Goal: Information Seeking & Learning: Learn about a topic

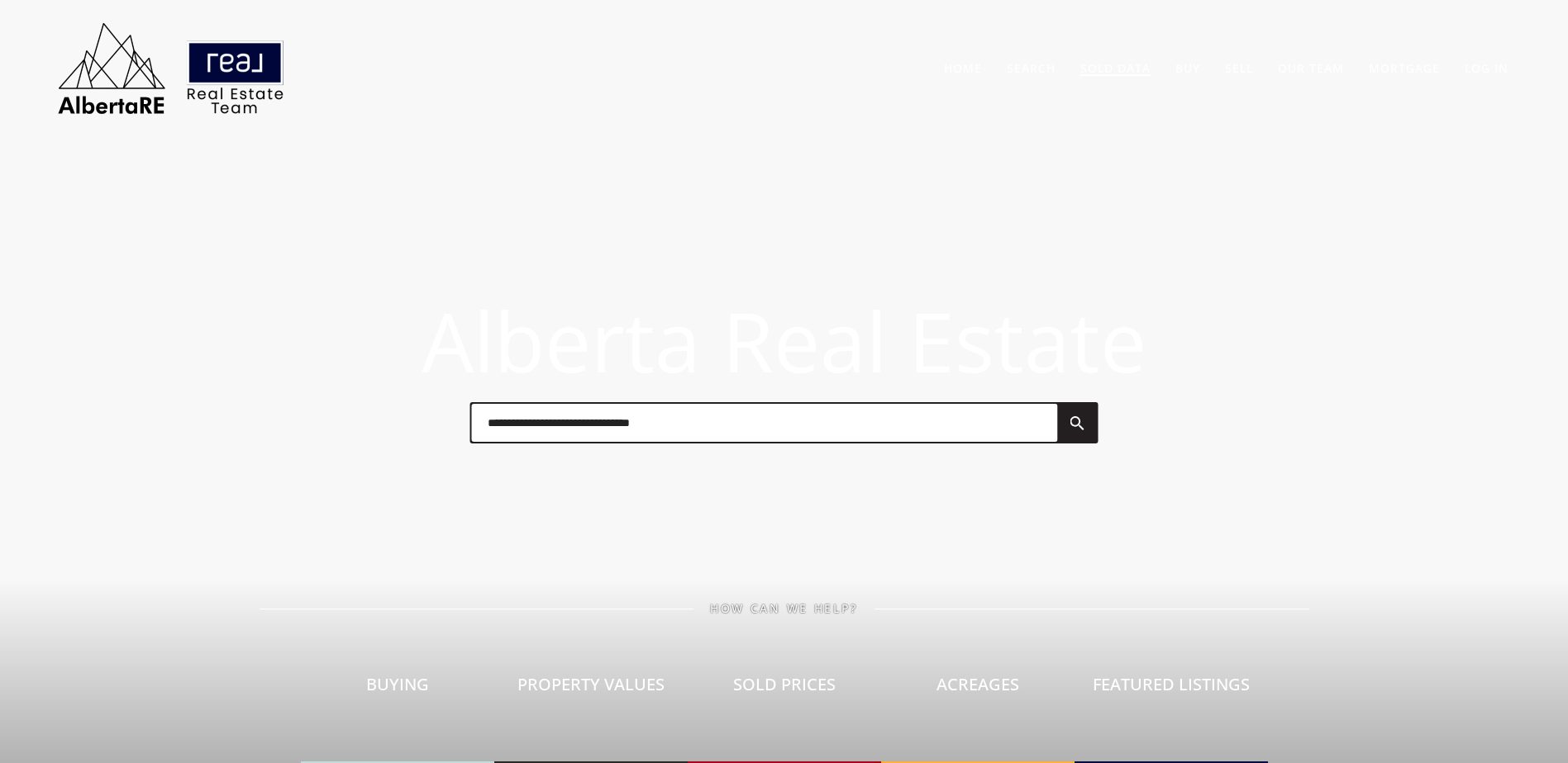
click at [1126, 69] on link "Sold Data" at bounding box center [1115, 69] width 70 height 16
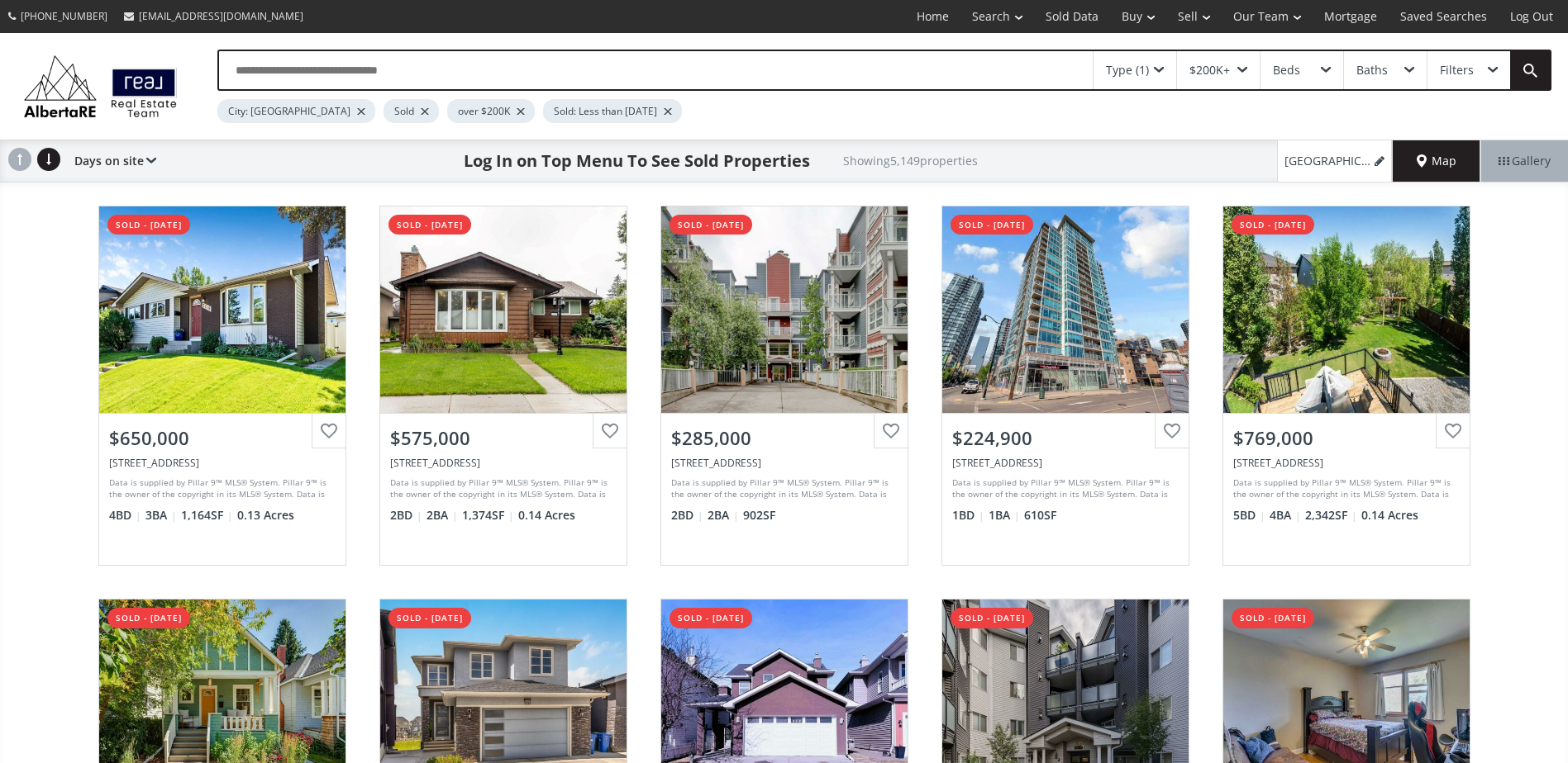
click at [420, 114] on div at bounding box center [424, 112] width 8 height 7
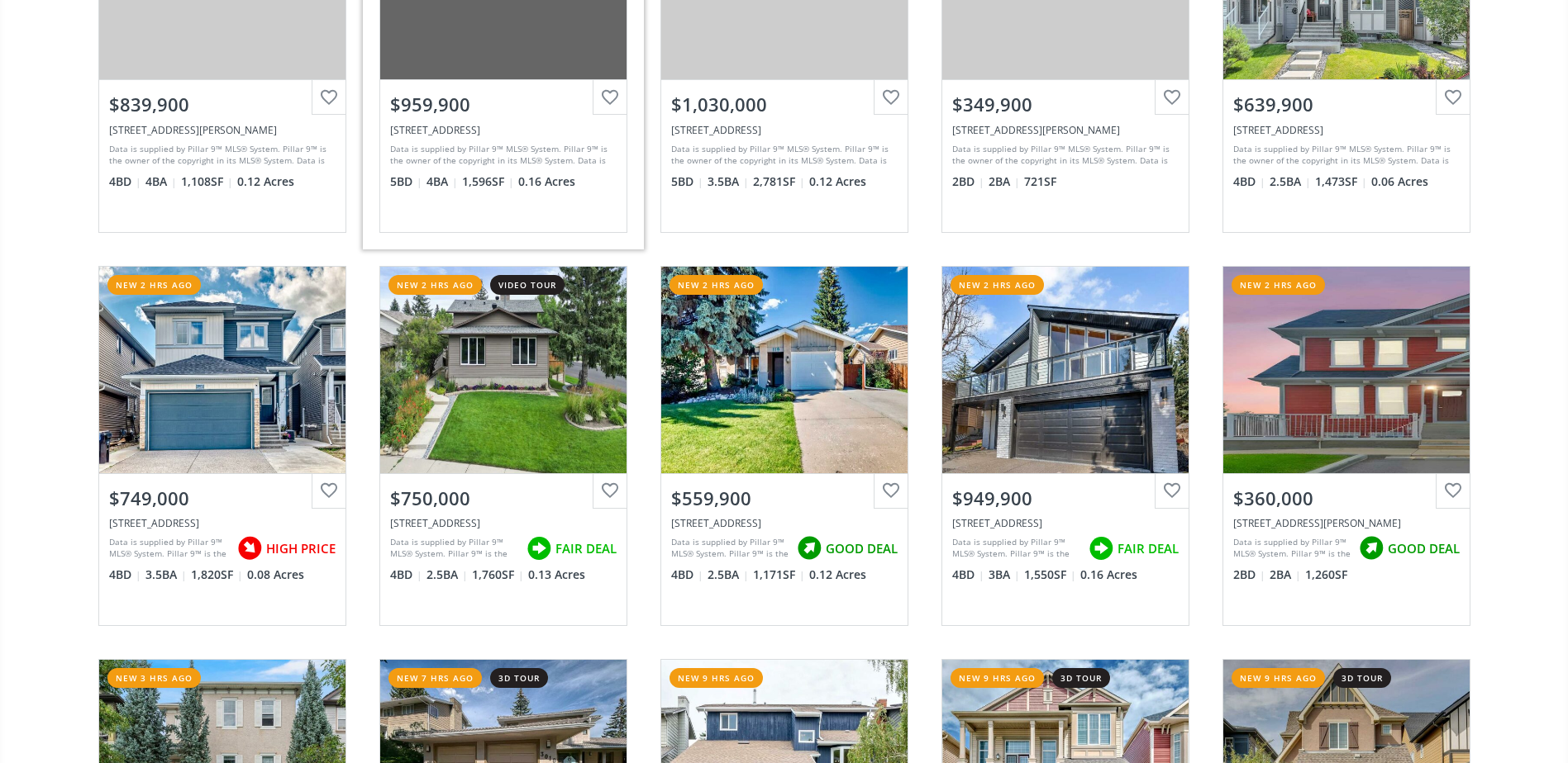
scroll to position [992, 0]
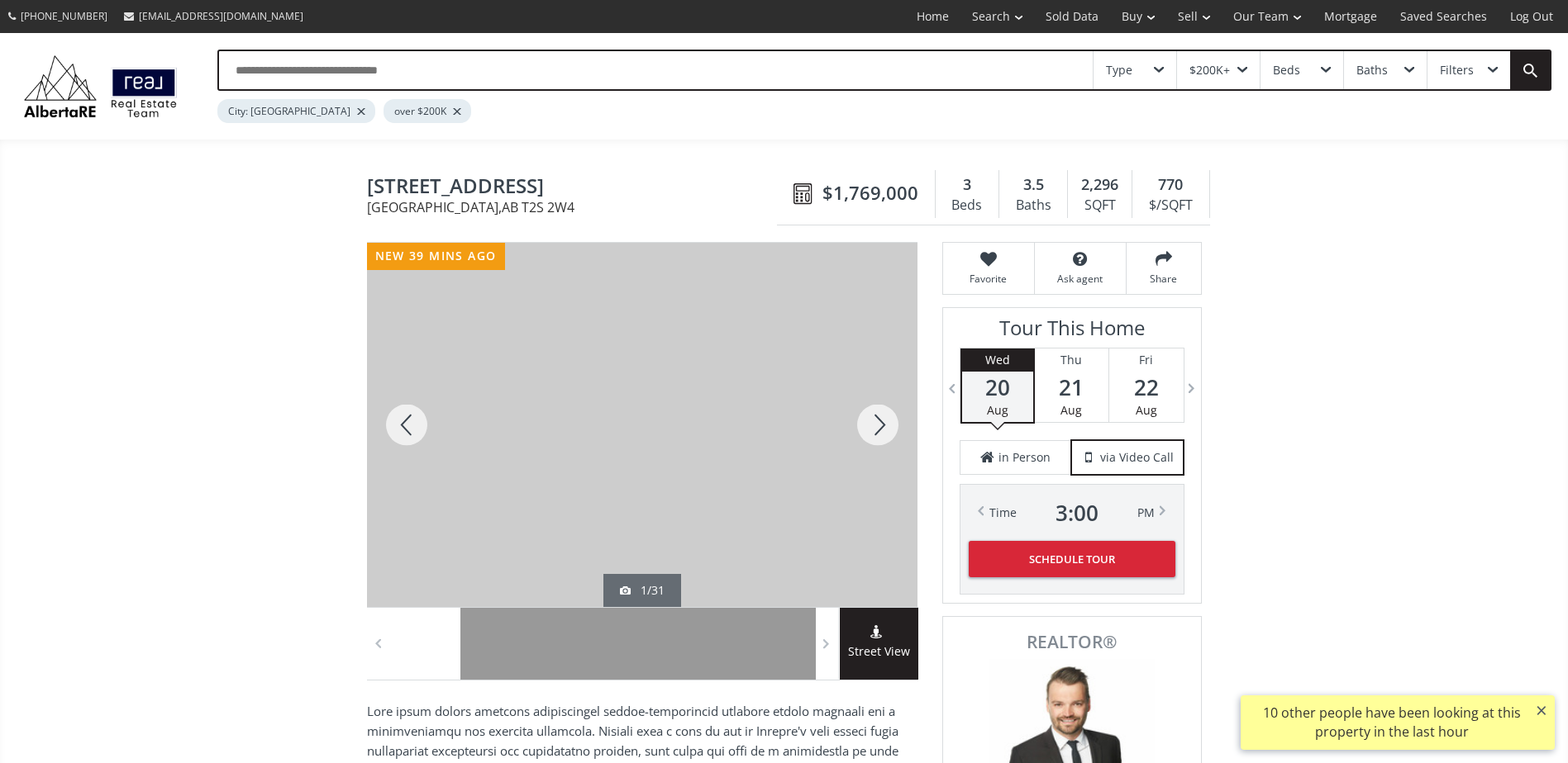
click at [875, 411] on div at bounding box center [878, 425] width 79 height 364
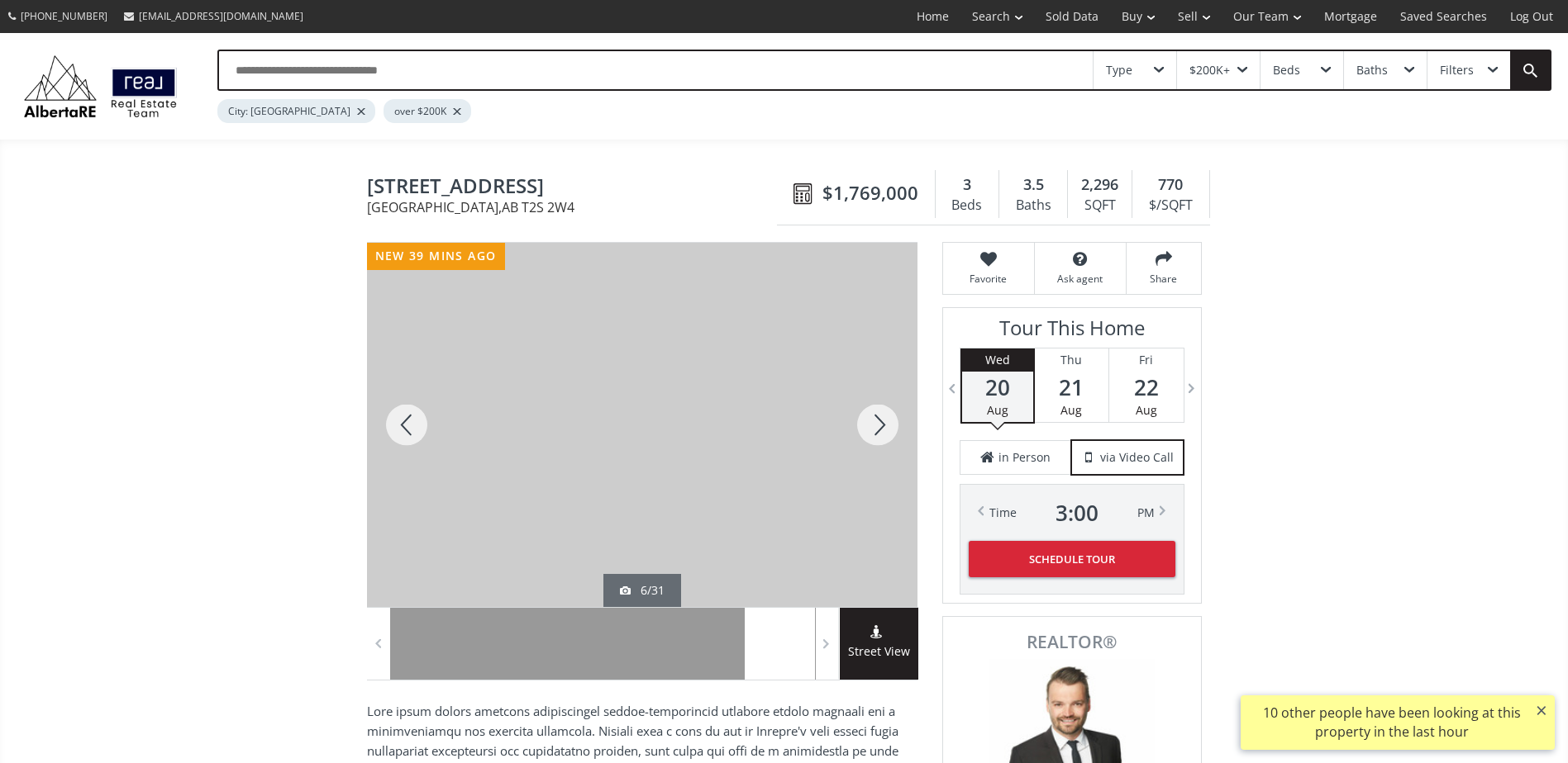
click at [425, 418] on div at bounding box center [406, 425] width 79 height 364
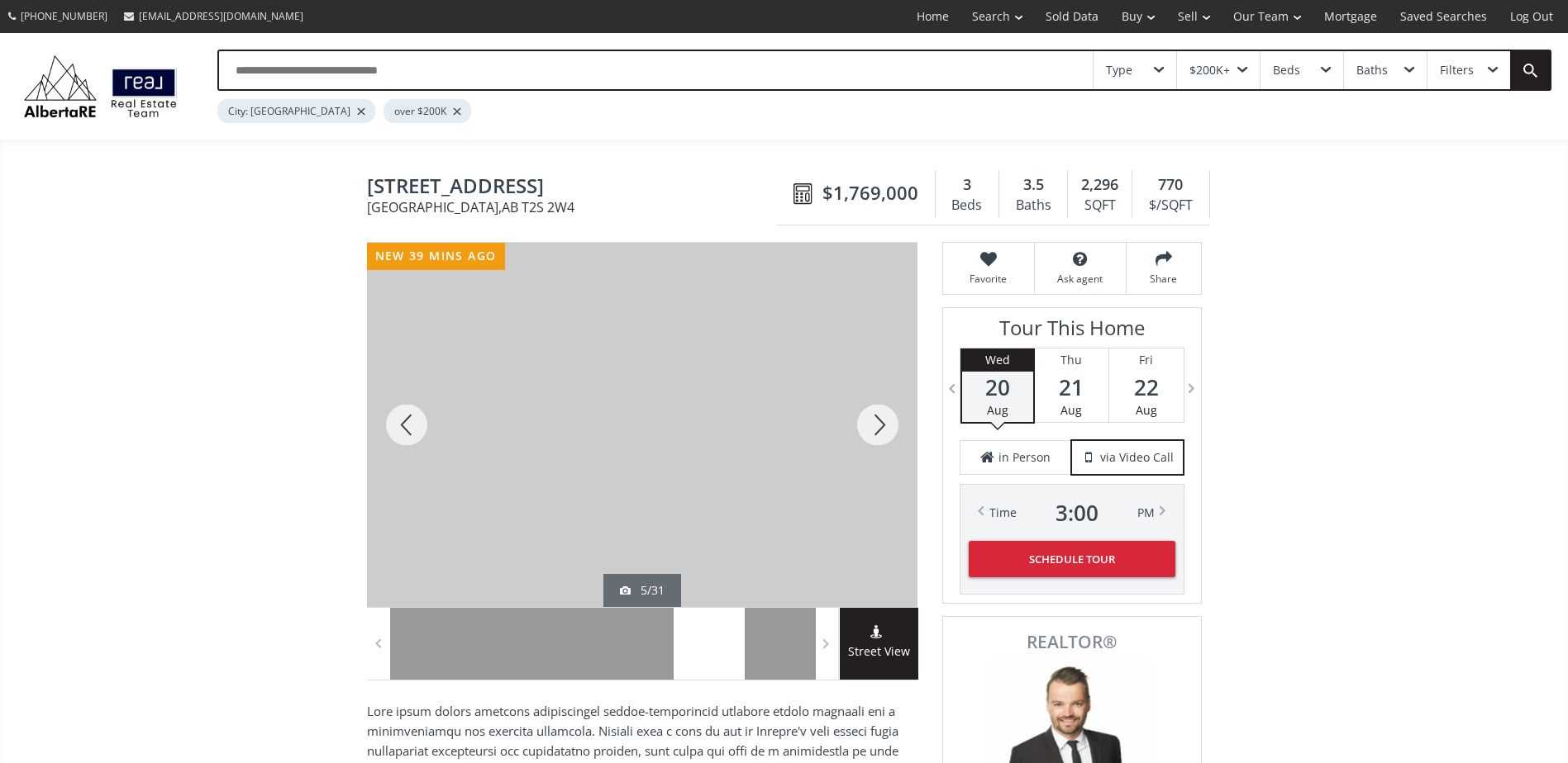
click at [869, 419] on div at bounding box center [878, 425] width 79 height 364
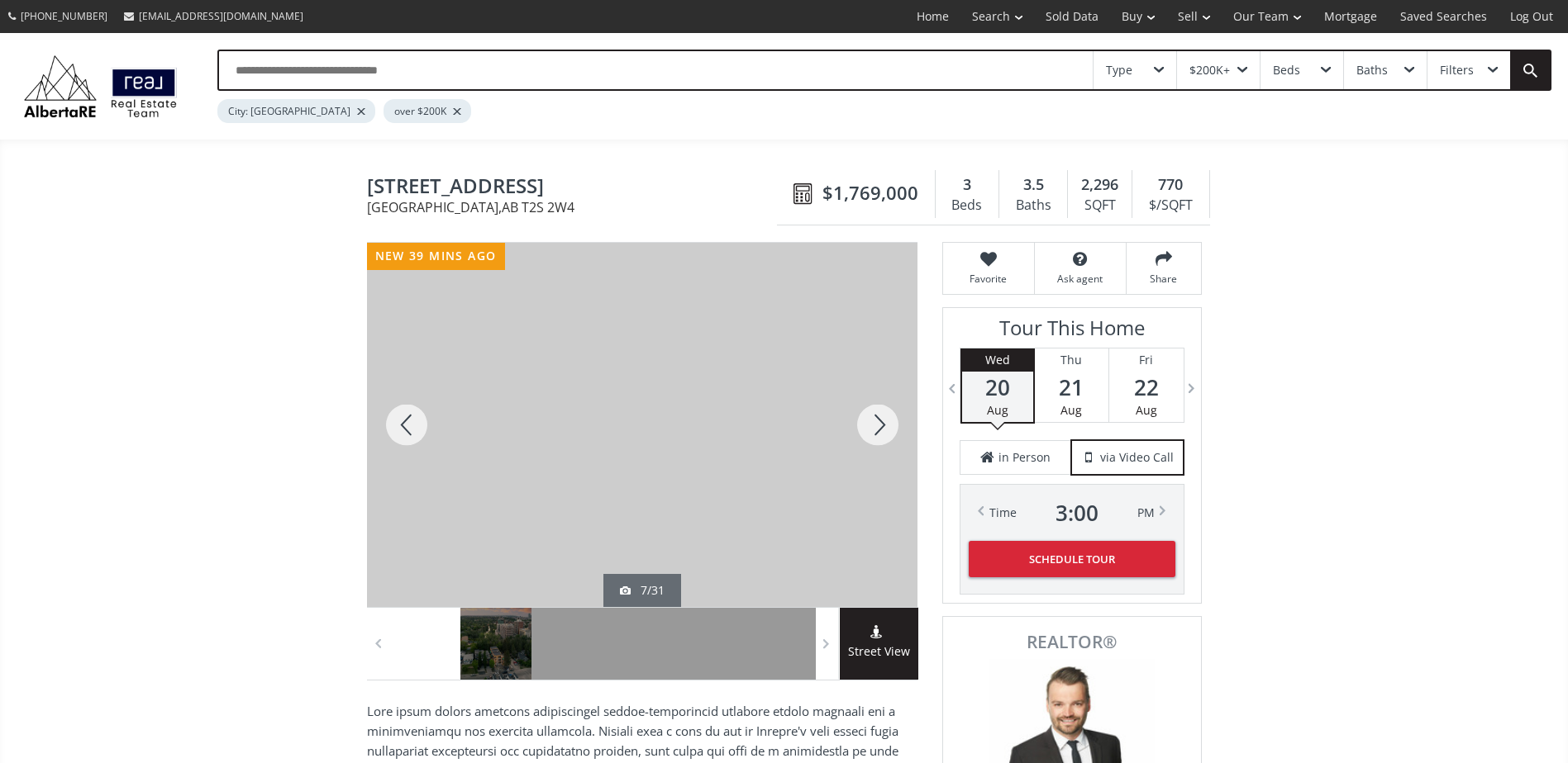
click at [869, 419] on div at bounding box center [878, 425] width 79 height 364
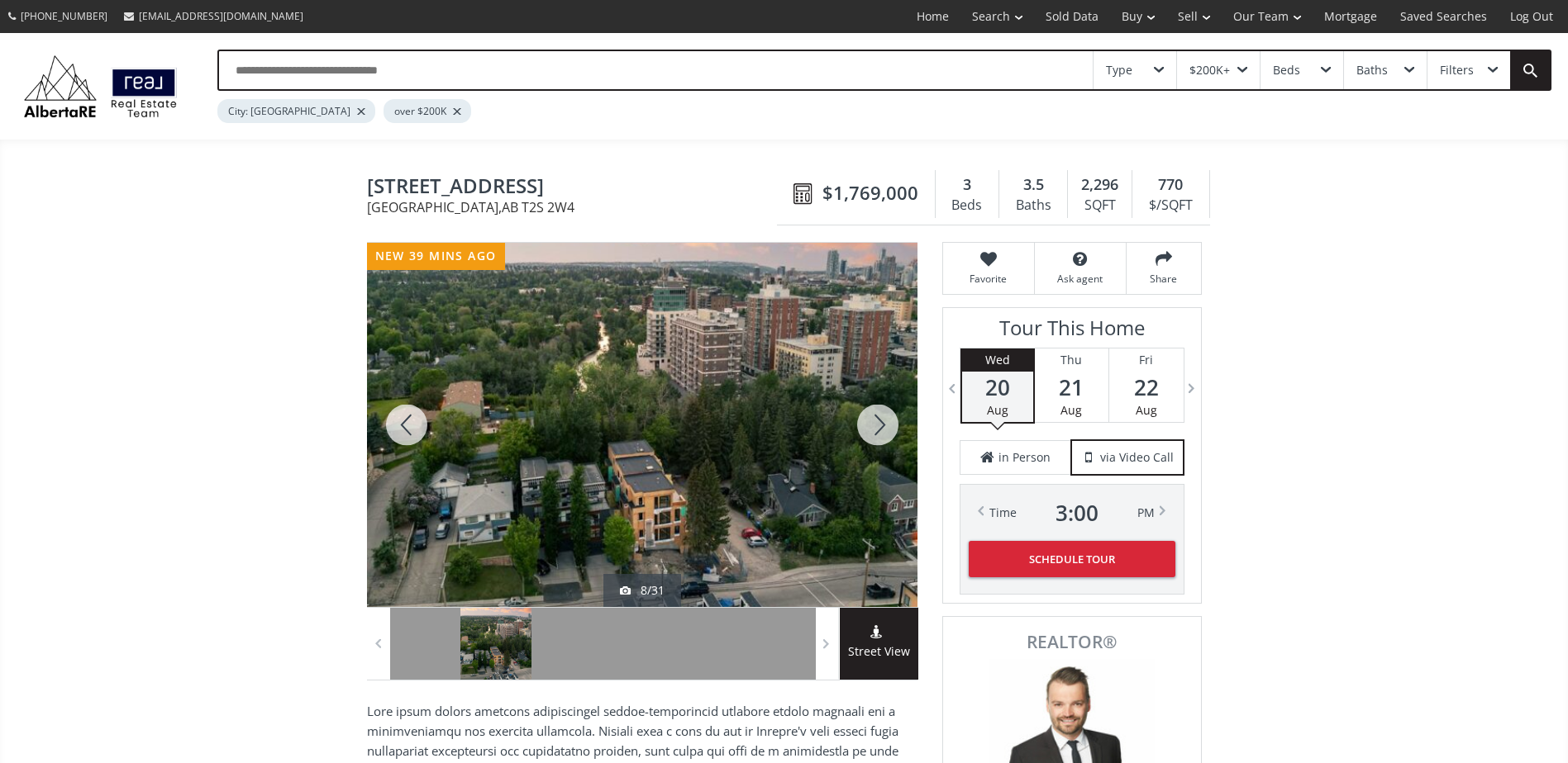
click at [869, 419] on div at bounding box center [878, 425] width 79 height 364
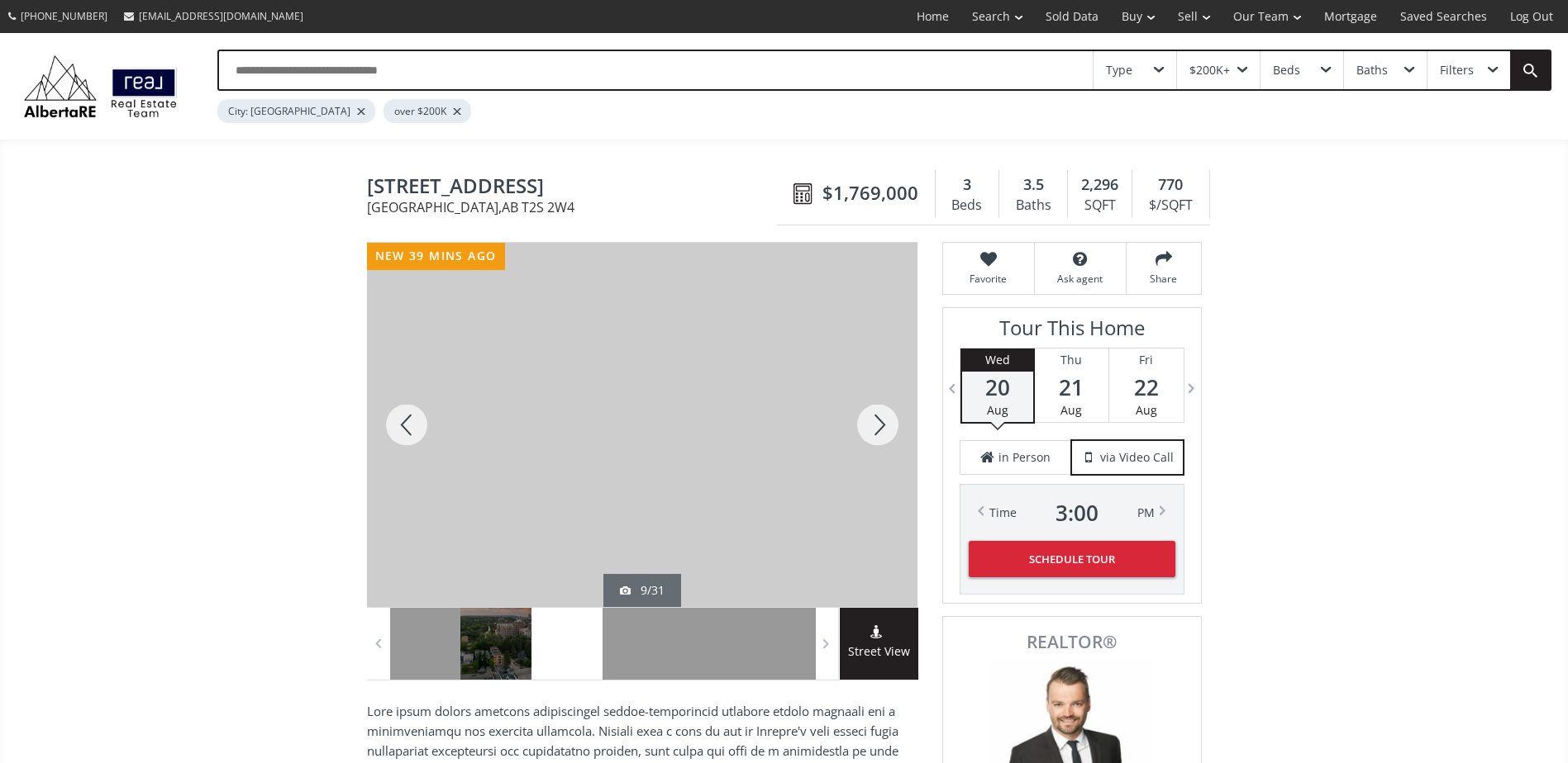
click at [869, 419] on div at bounding box center [878, 425] width 79 height 364
click at [410, 425] on div at bounding box center [406, 425] width 79 height 364
click at [883, 425] on div at bounding box center [878, 425] width 79 height 364
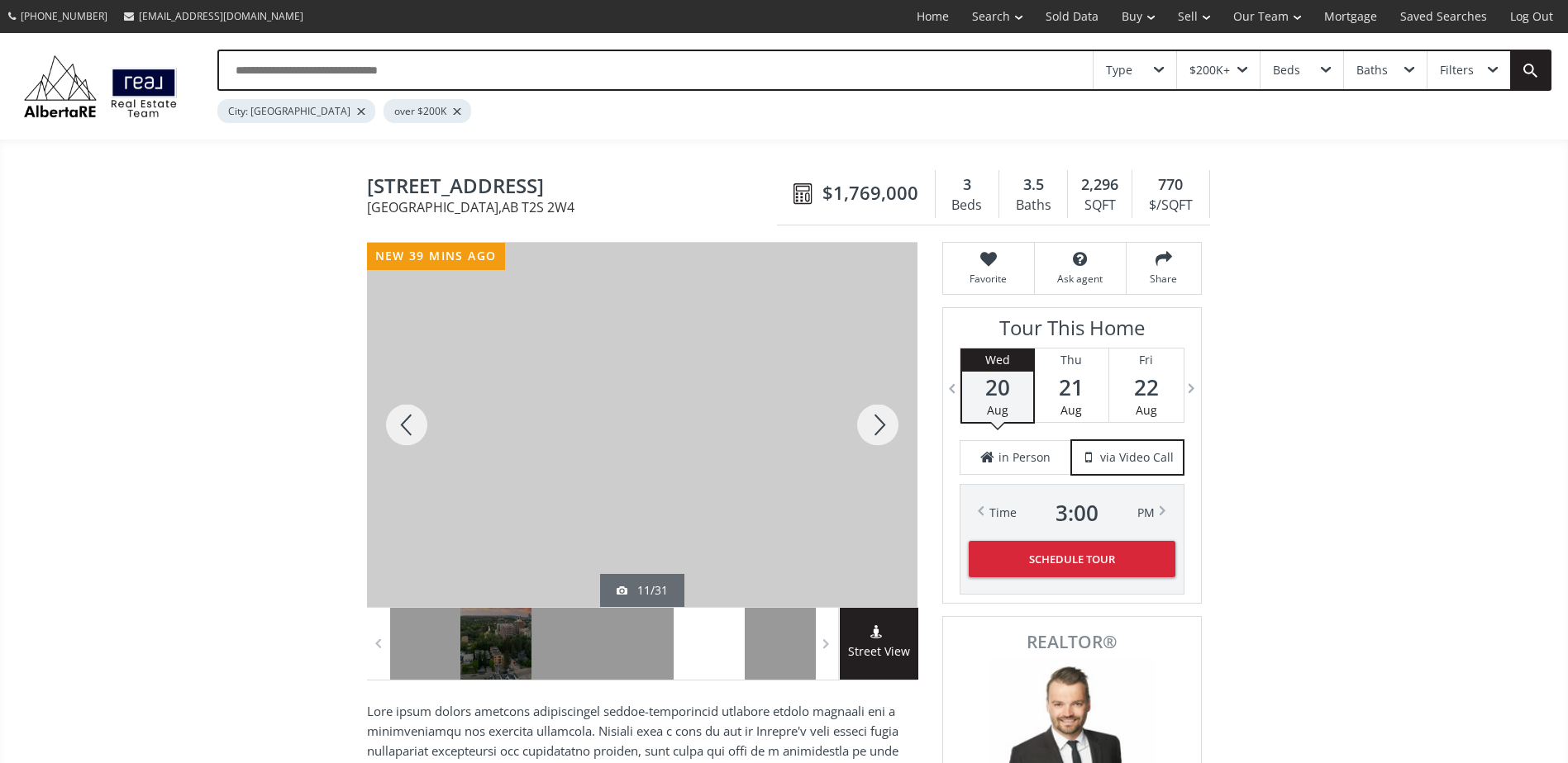
click at [883, 425] on div at bounding box center [878, 425] width 79 height 364
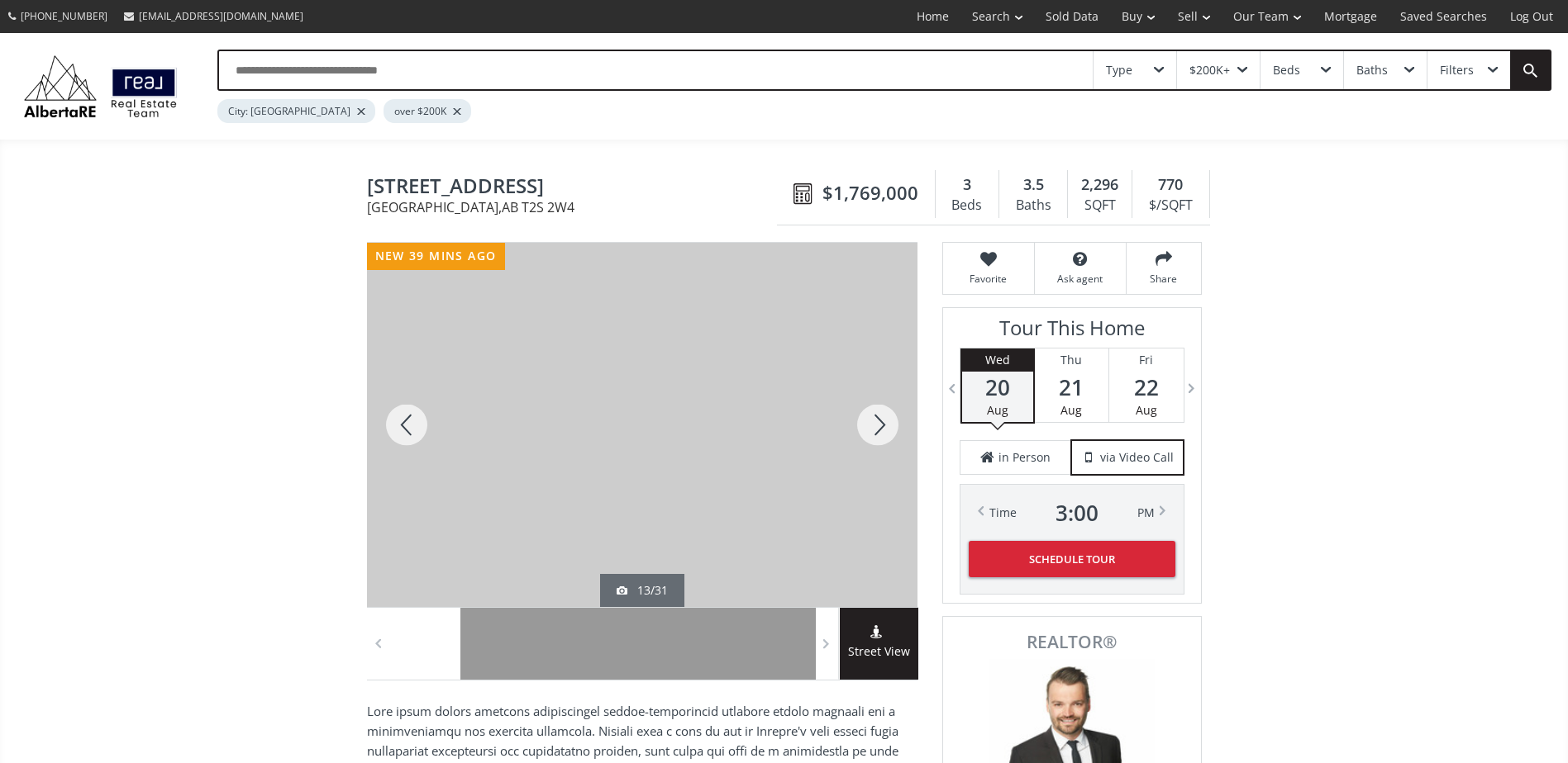
click at [883, 425] on div at bounding box center [878, 425] width 79 height 364
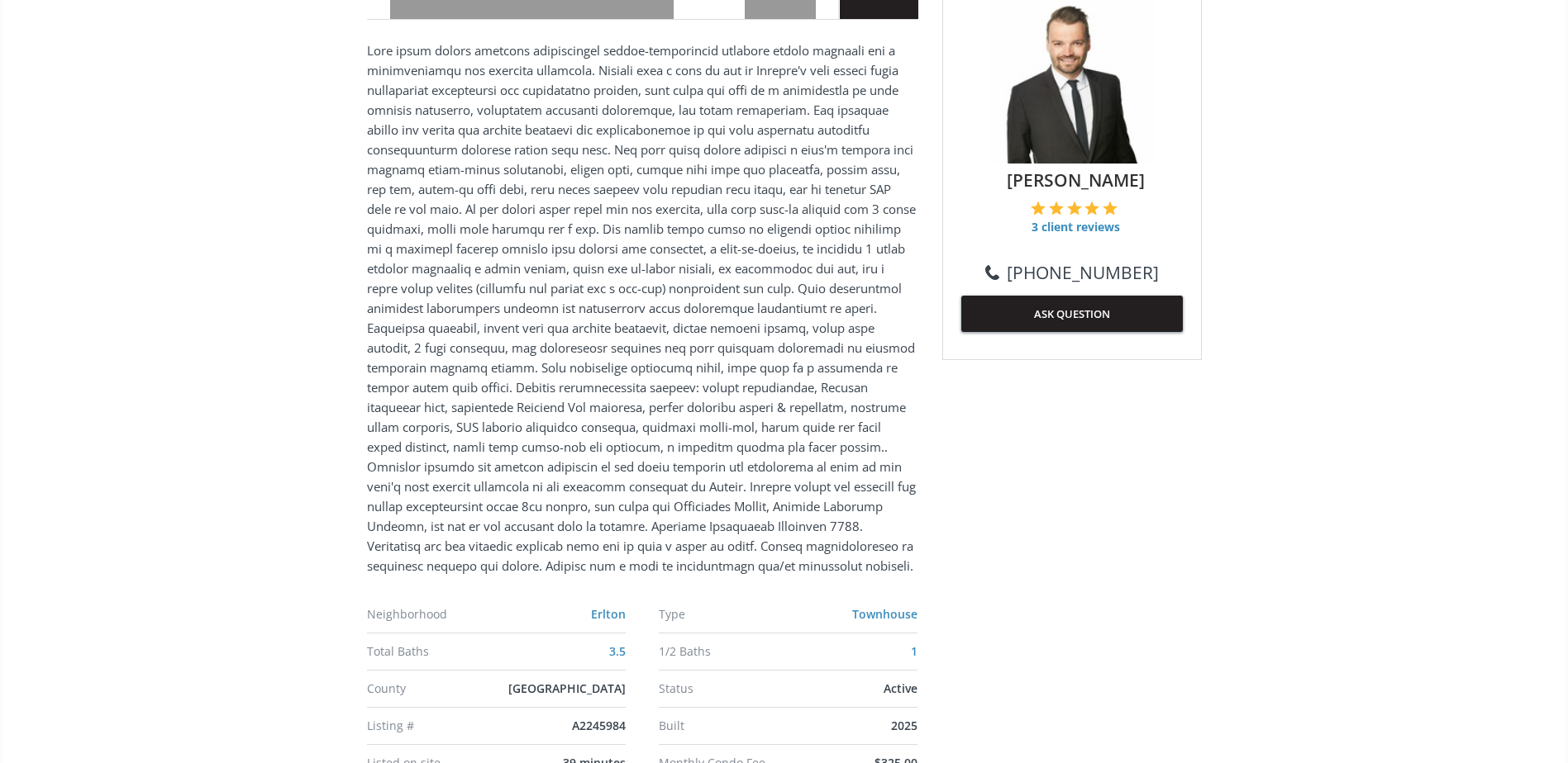
scroll to position [1239, 0]
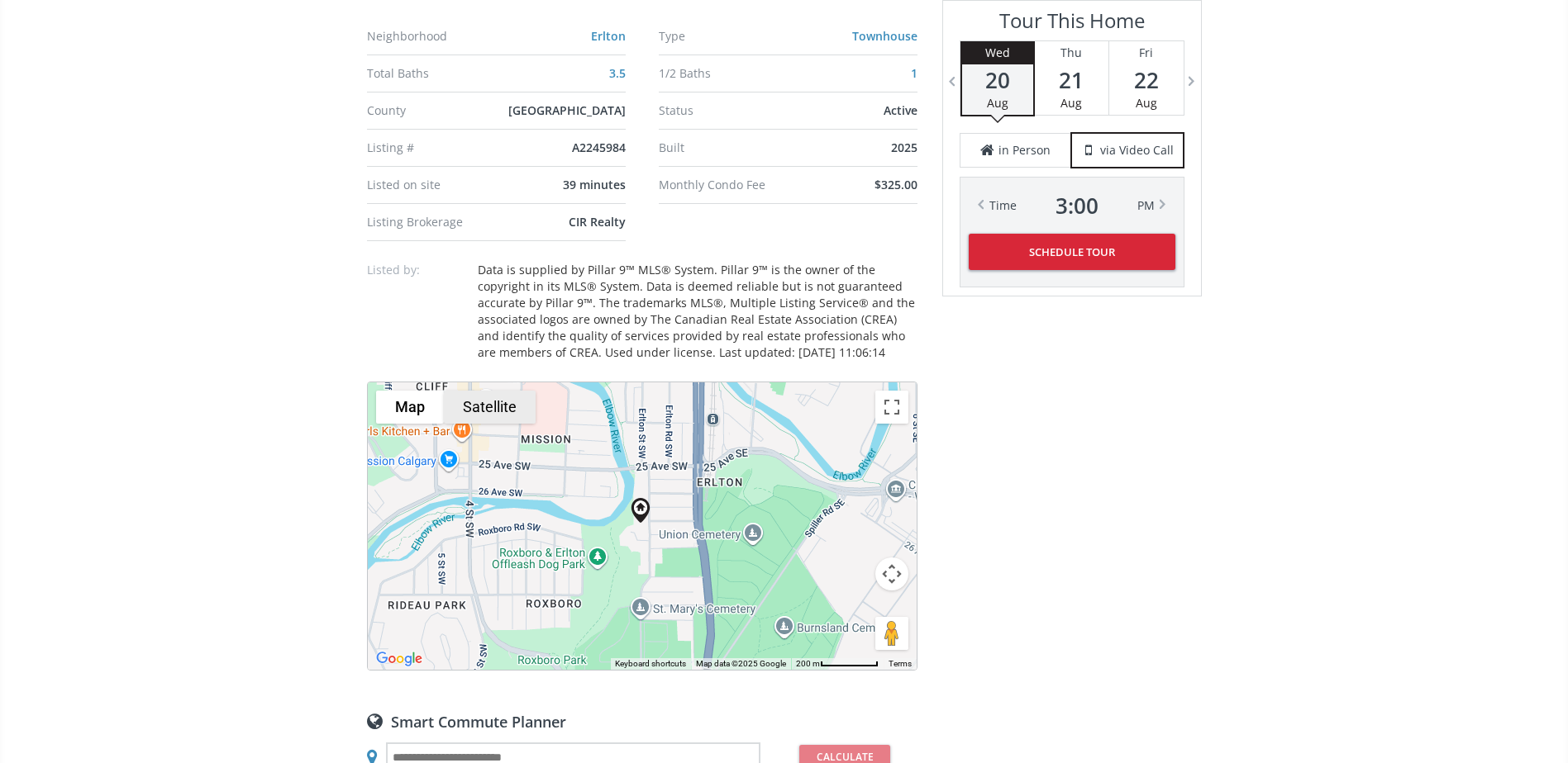
click at [521, 405] on button "Satellite" at bounding box center [490, 408] width 91 height 33
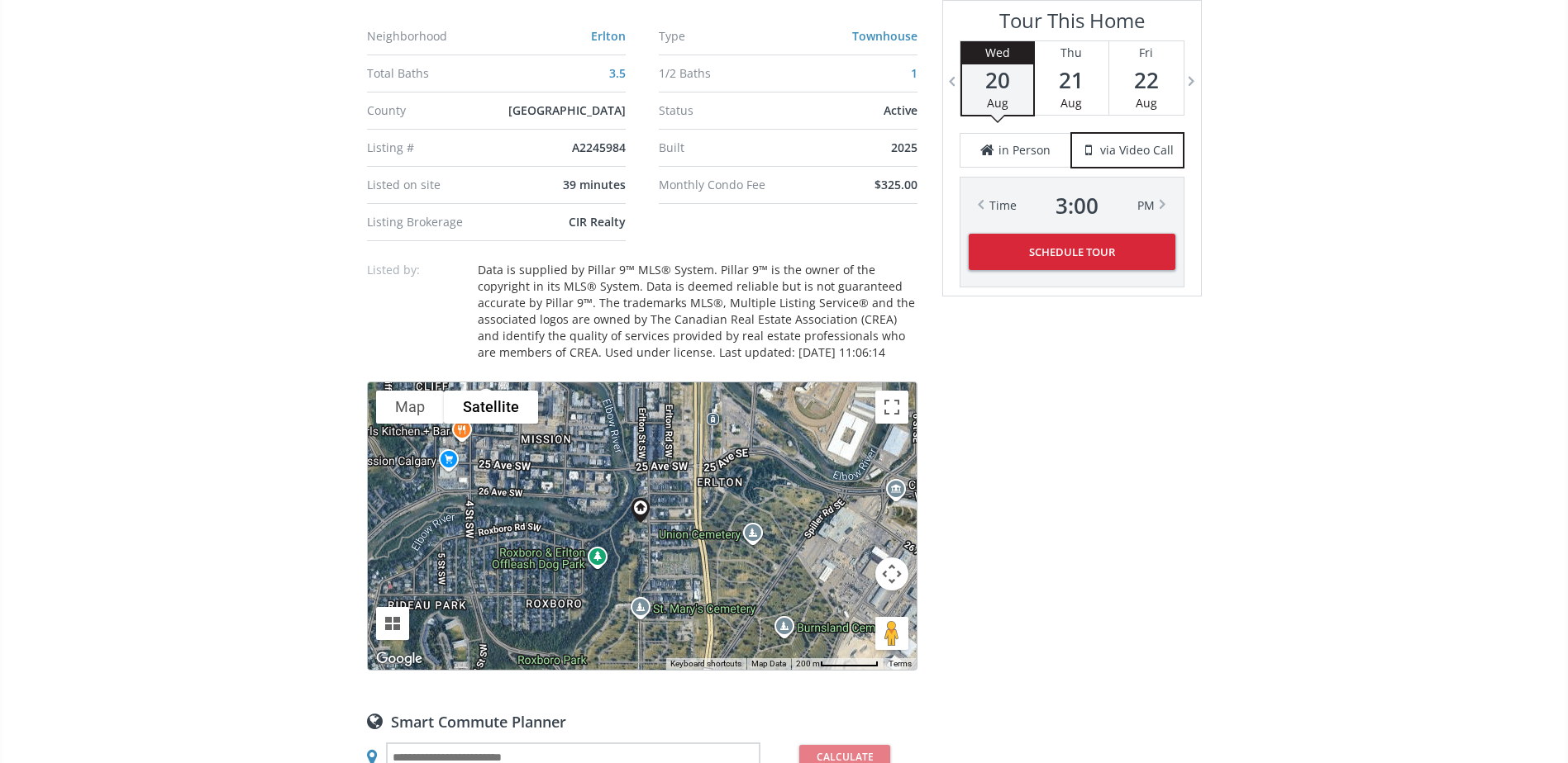
click at [886, 574] on button "Map camera controls" at bounding box center [892, 574] width 33 height 33
click at [857, 534] on button "Zoom in" at bounding box center [850, 533] width 33 height 33
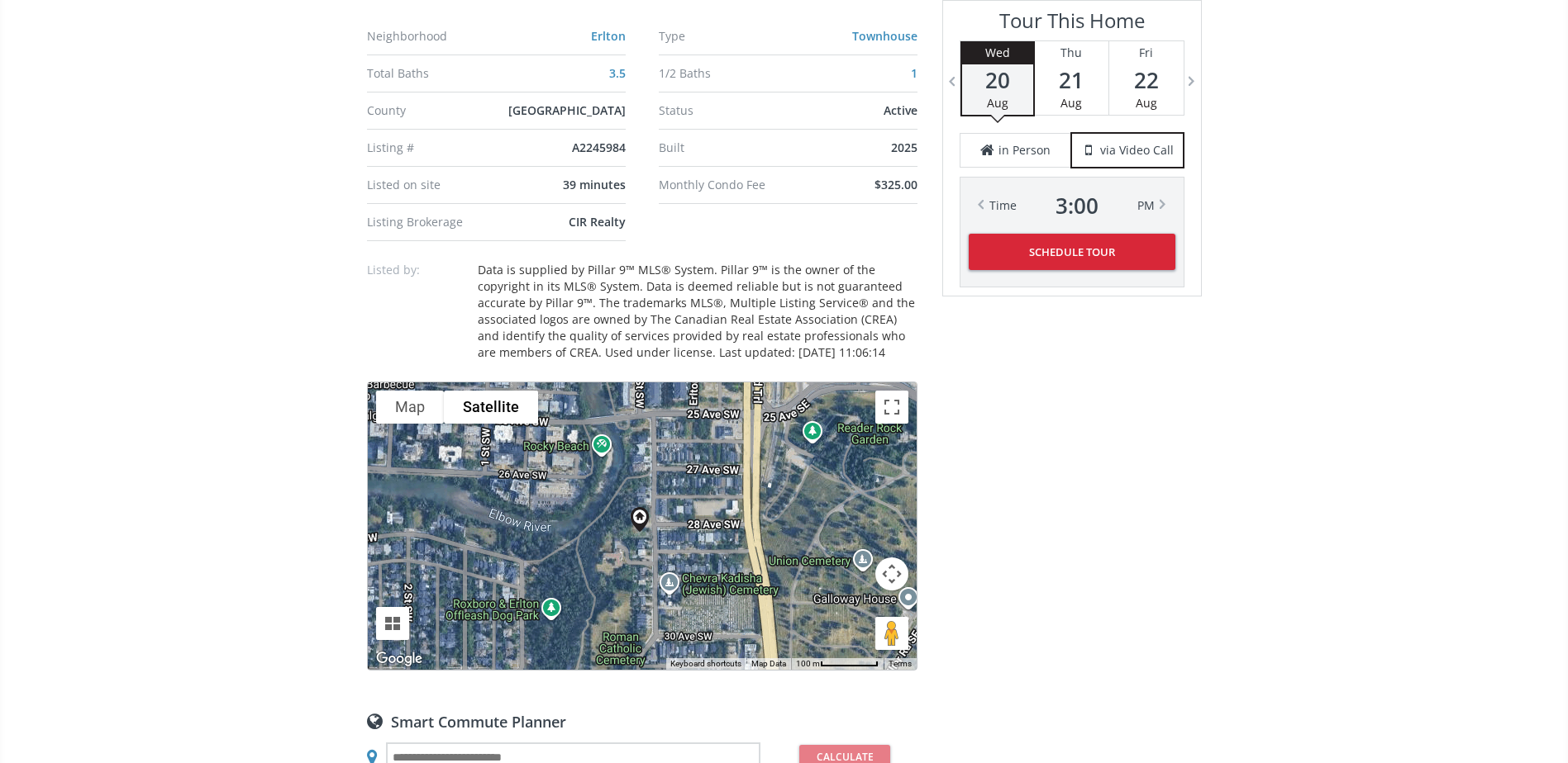
drag, startPoint x: 808, startPoint y: 444, endPoint x: 806, endPoint y: 453, distance: 9.2
click at [806, 451] on div "To navigate, press the arrow keys." at bounding box center [642, 526] width 549 height 287
click at [893, 579] on button "Map camera controls" at bounding box center [892, 574] width 33 height 33
click at [850, 534] on button "Zoom in" at bounding box center [850, 533] width 33 height 33
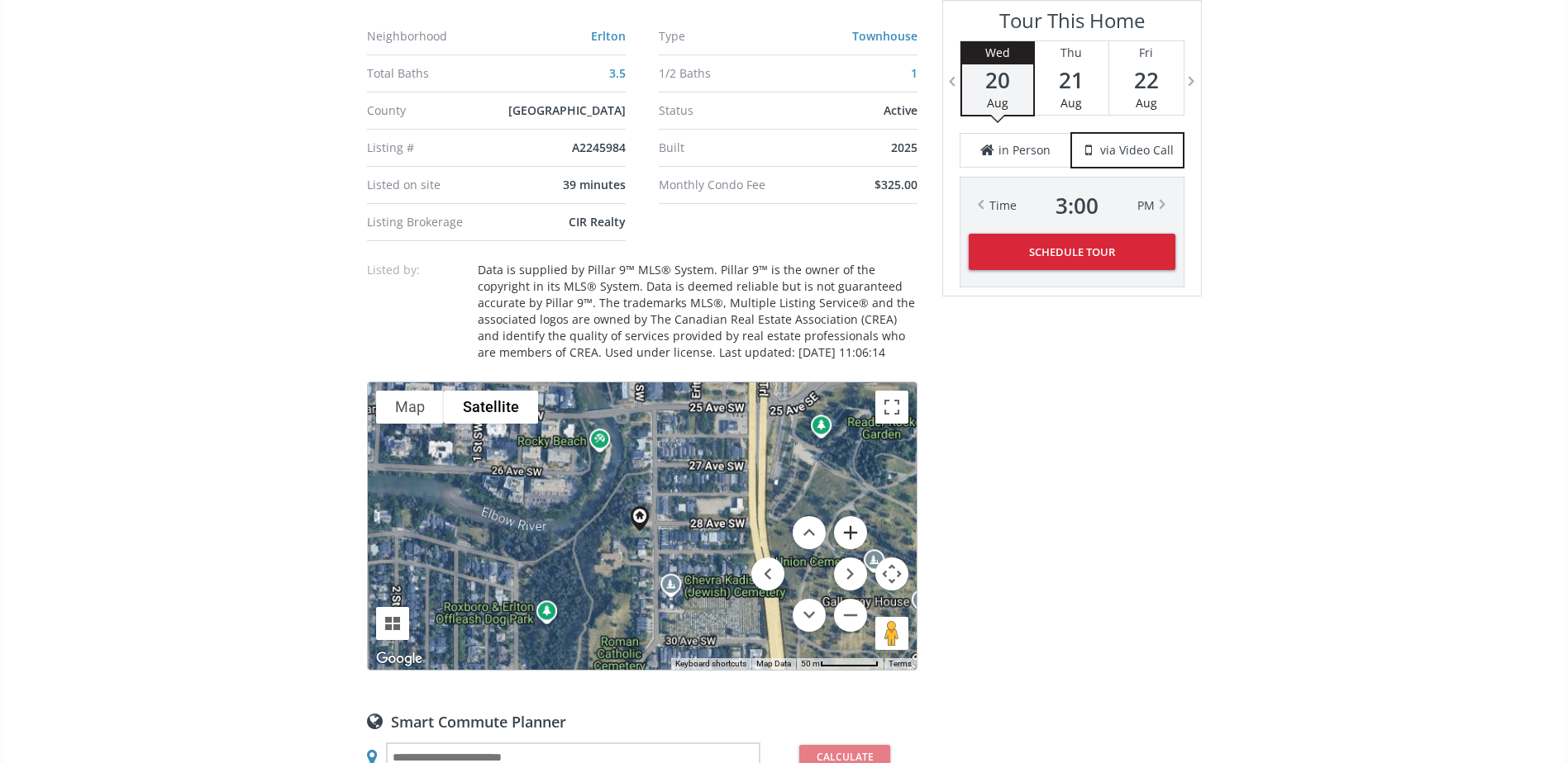
click at [850, 534] on button "Zoom in" at bounding box center [850, 533] width 33 height 33
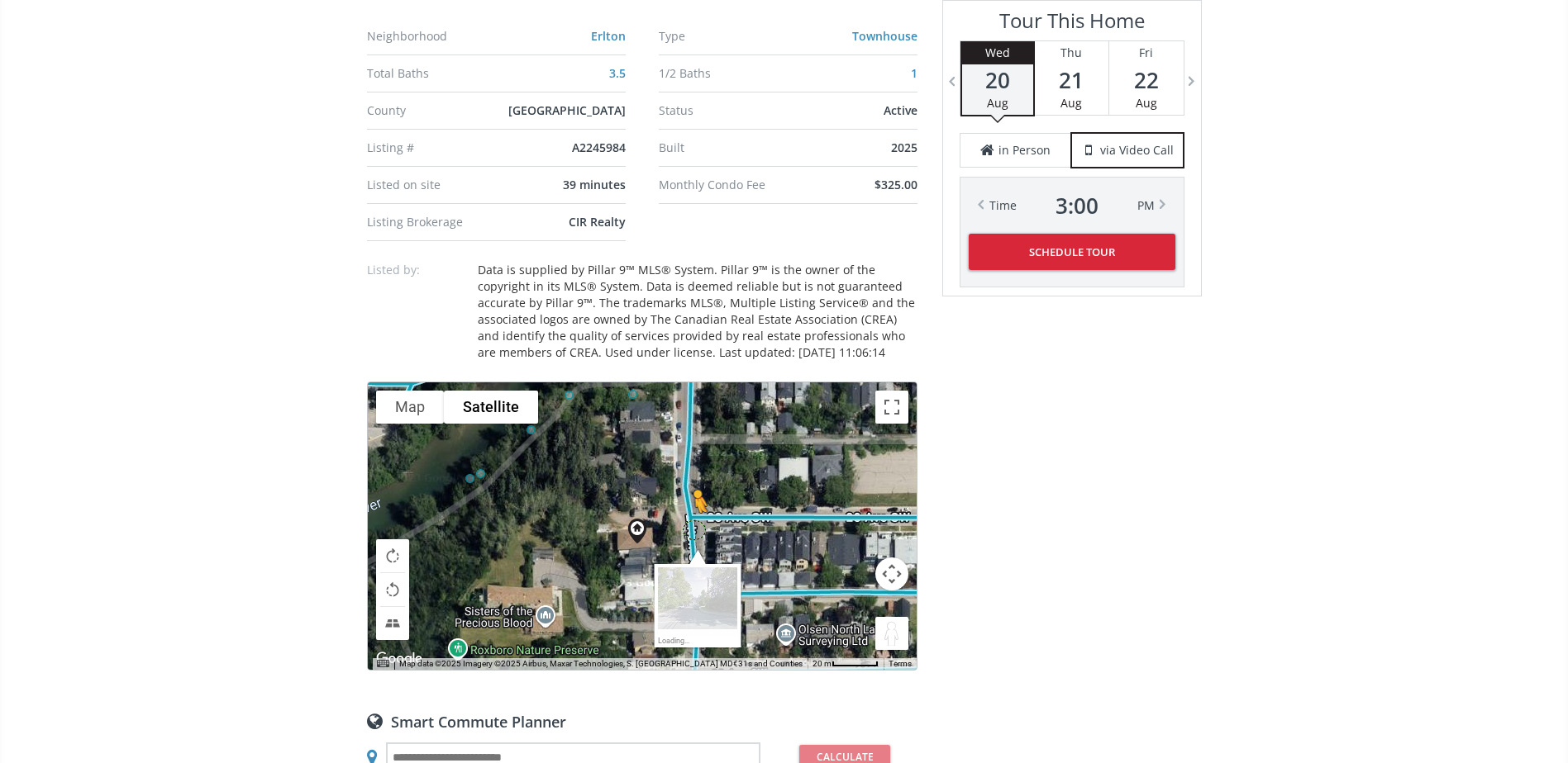
drag, startPoint x: 884, startPoint y: 629, endPoint x: 694, endPoint y: 529, distance: 214.7
click at [694, 529] on div "To navigate, press the arrow keys. To activate drag with keyboard, press Alt + …" at bounding box center [642, 526] width 549 height 287
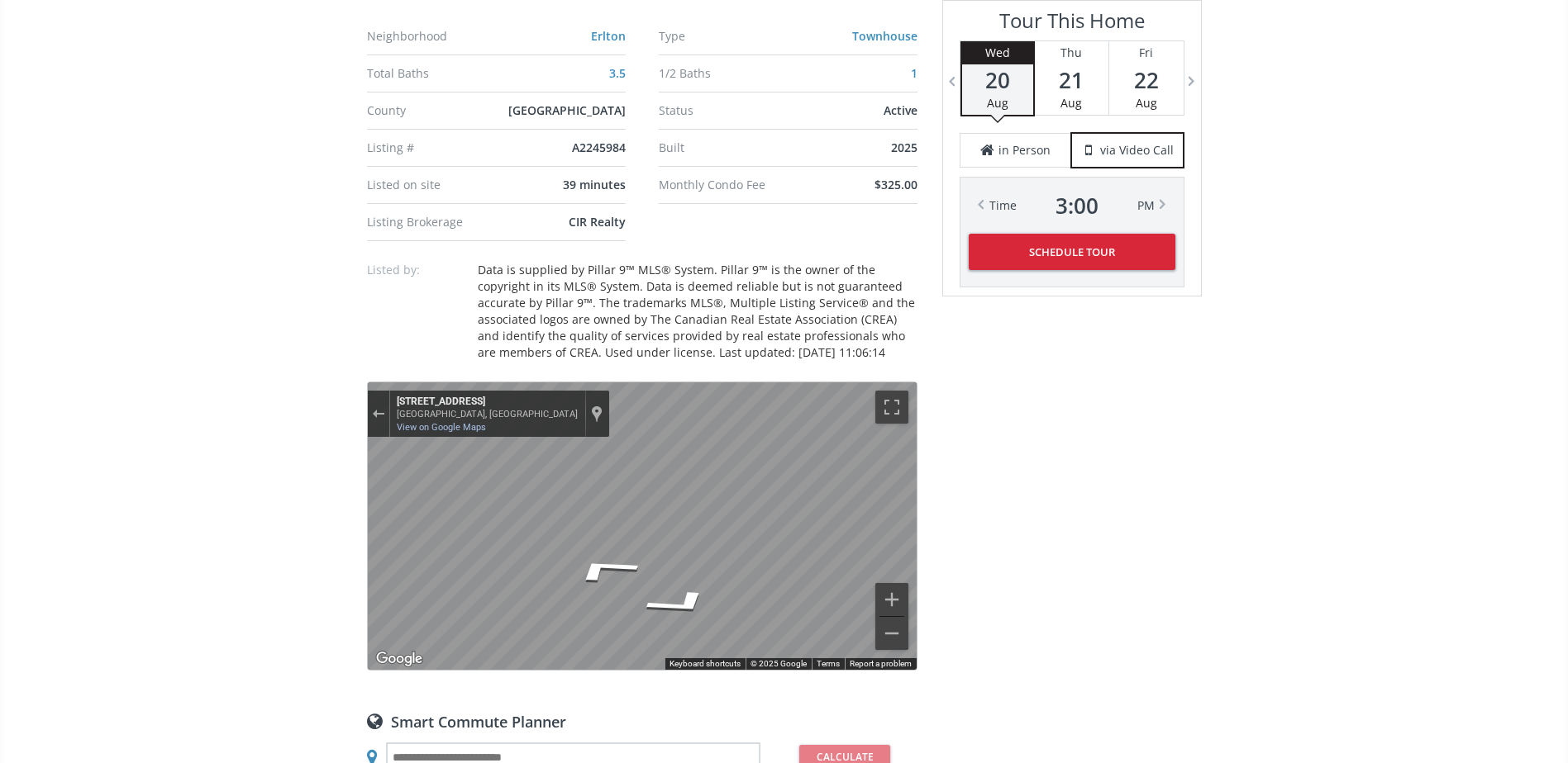
click at [599, 614] on icon "Go South, Erlton St SW" at bounding box center [595, 621] width 121 height 35
click at [594, 638] on icon "Go South, Erlton St SW" at bounding box center [580, 630] width 77 height 29
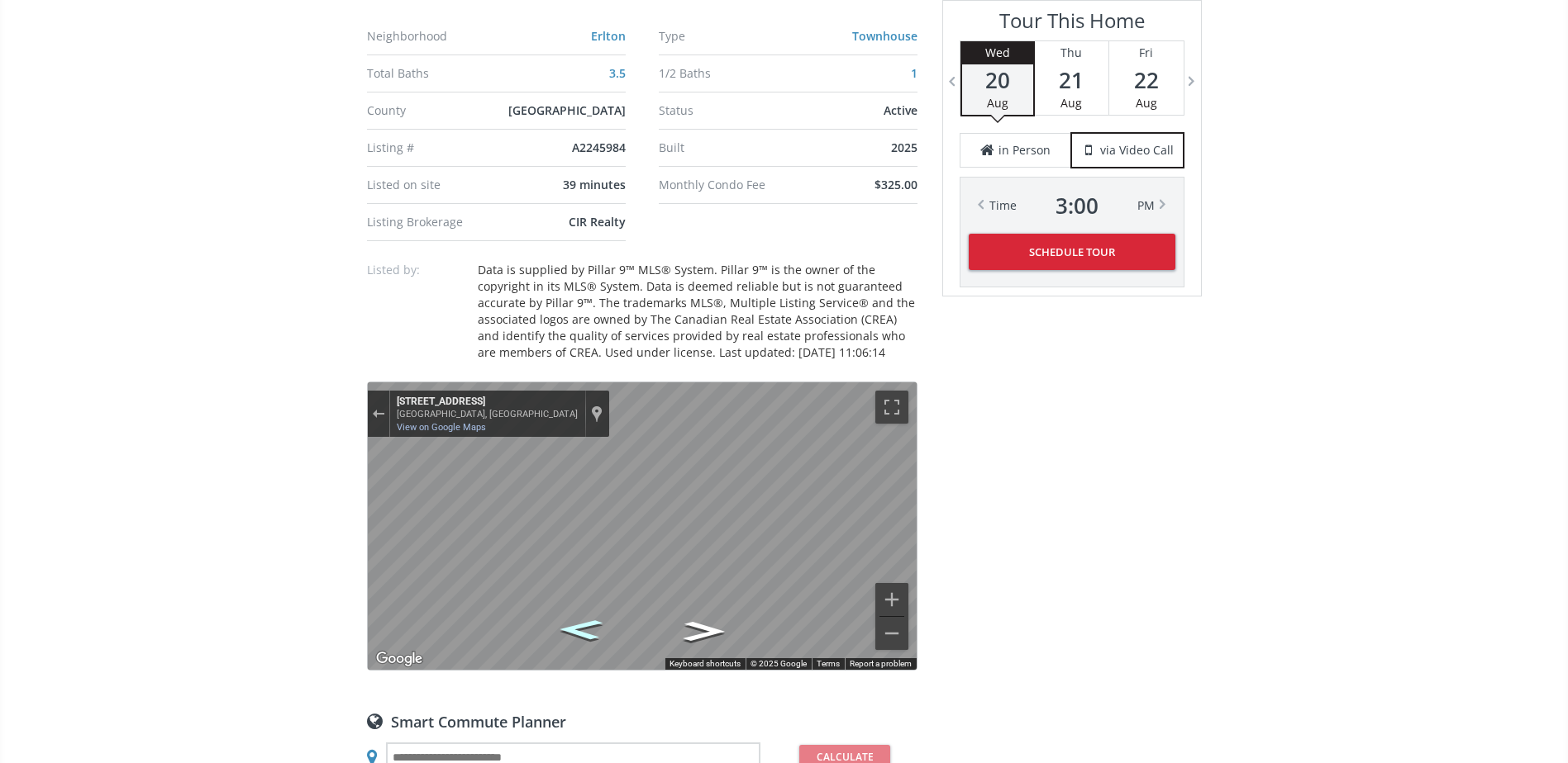
click at [590, 629] on icon "Go South, Erlton St SW" at bounding box center [580, 629] width 82 height 30
click at [587, 636] on icon "Go South, Erlton St SW" at bounding box center [580, 629] width 84 height 31
click at [587, 636] on icon "Go South, Erlton St SW" at bounding box center [580, 629] width 81 height 30
click at [587, 633] on icon "Go South, Erlton St SW" at bounding box center [580, 629] width 81 height 30
click at [587, 633] on icon "Go South, Erlton St SW" at bounding box center [580, 629] width 82 height 30
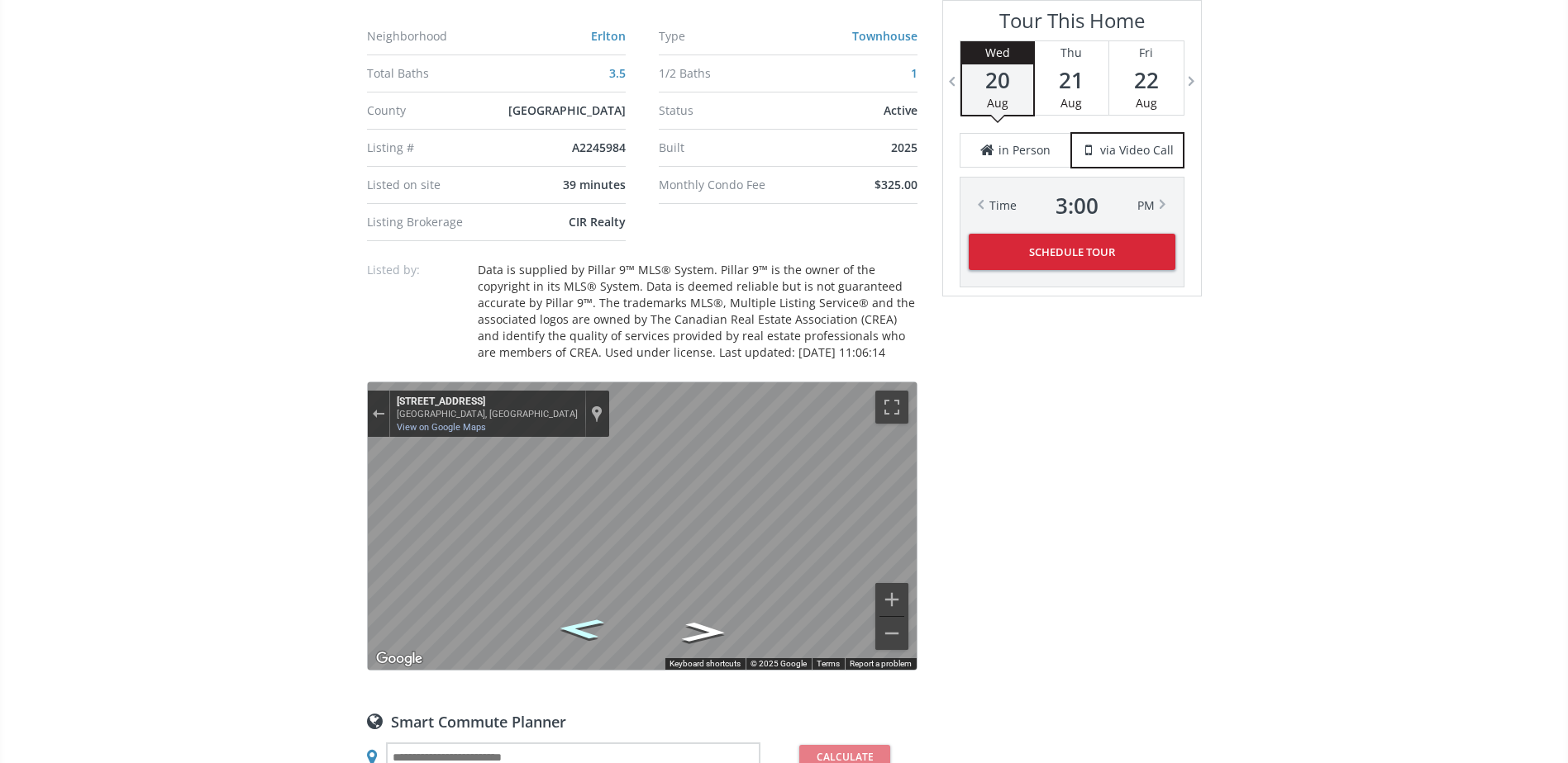
click at [587, 633] on icon "Go South, Erlton St SW" at bounding box center [580, 629] width 85 height 31
click at [587, 633] on icon "Go South, Erlton St SW" at bounding box center [580, 629] width 85 height 31
click at [382, 418] on button "Exit the Street View" at bounding box center [378, 413] width 21 height 22
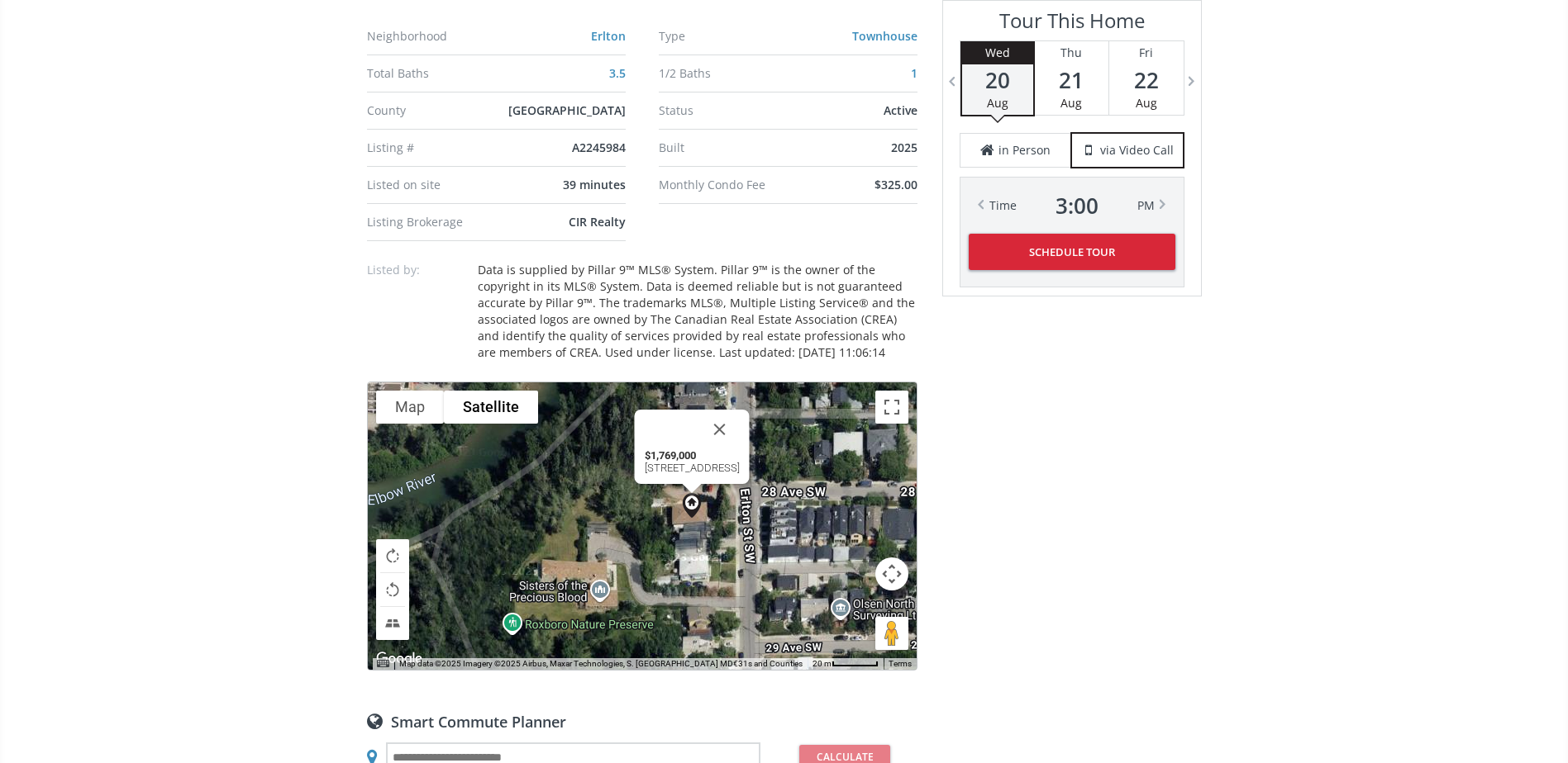
drag, startPoint x: 634, startPoint y: 542, endPoint x: 710, endPoint y: 498, distance: 87.8
click at [710, 498] on img at bounding box center [691, 505] width 38 height 38
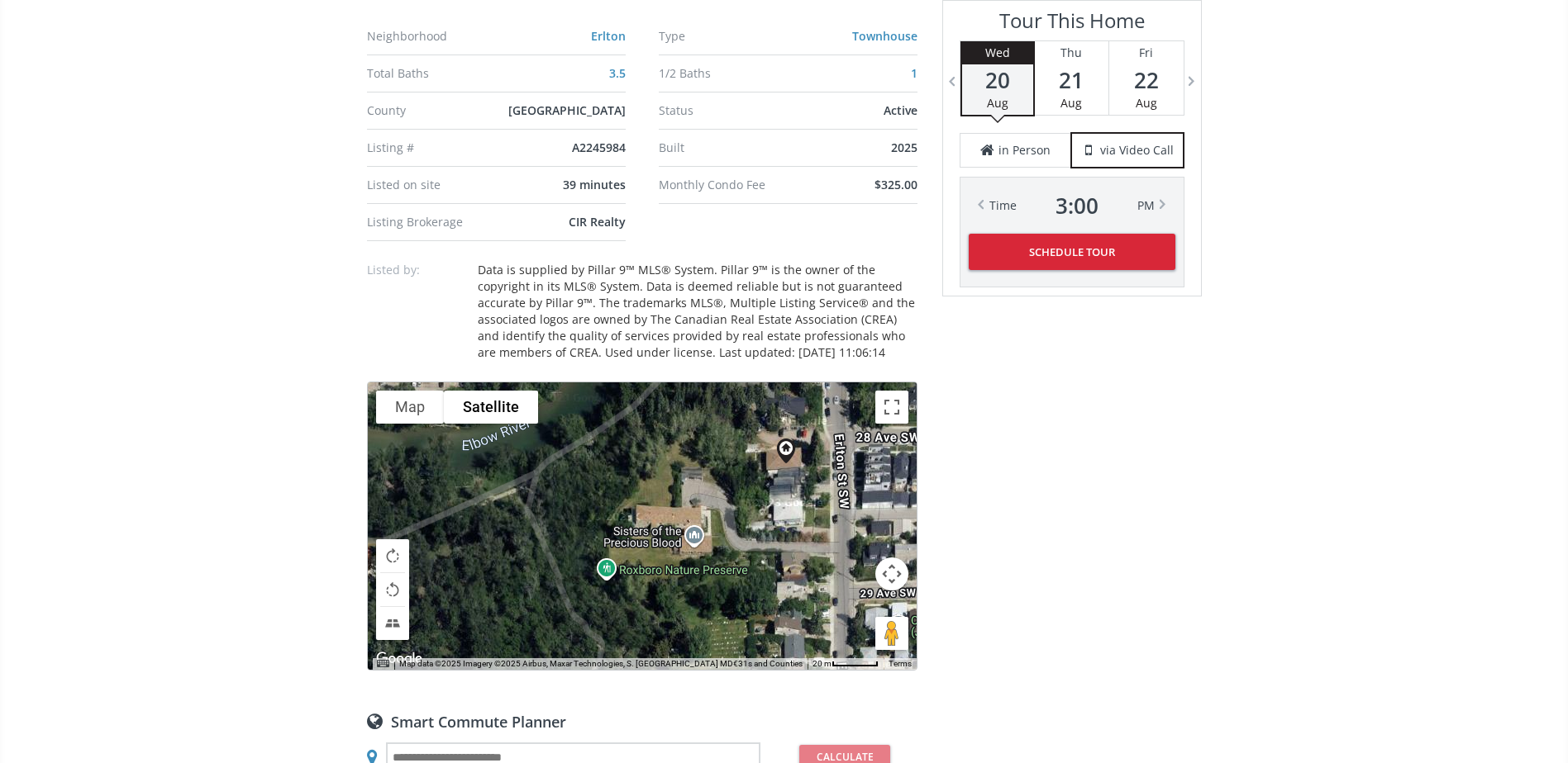
drag, startPoint x: 624, startPoint y: 603, endPoint x: 721, endPoint y: 546, distance: 112.5
click at [721, 546] on div "To navigate, press the arrow keys. Loading..." at bounding box center [642, 526] width 549 height 287
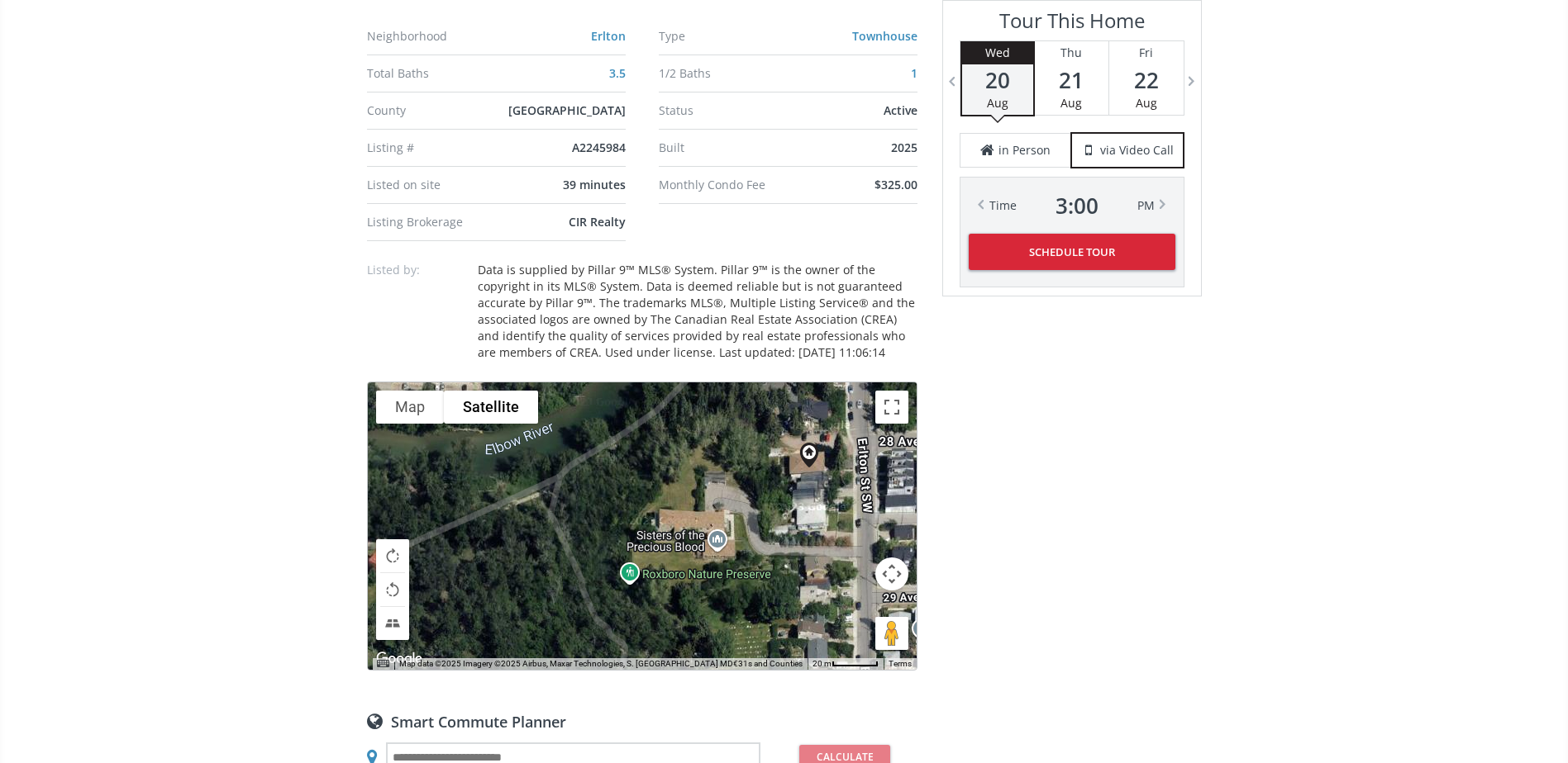
drag, startPoint x: 556, startPoint y: 508, endPoint x: 584, endPoint y: 512, distance: 28.3
click at [584, 512] on div "To navigate, press the arrow keys. Loading..." at bounding box center [642, 526] width 549 height 287
drag, startPoint x: 885, startPoint y: 621, endPoint x: 1353, endPoint y: 608, distance: 468.2
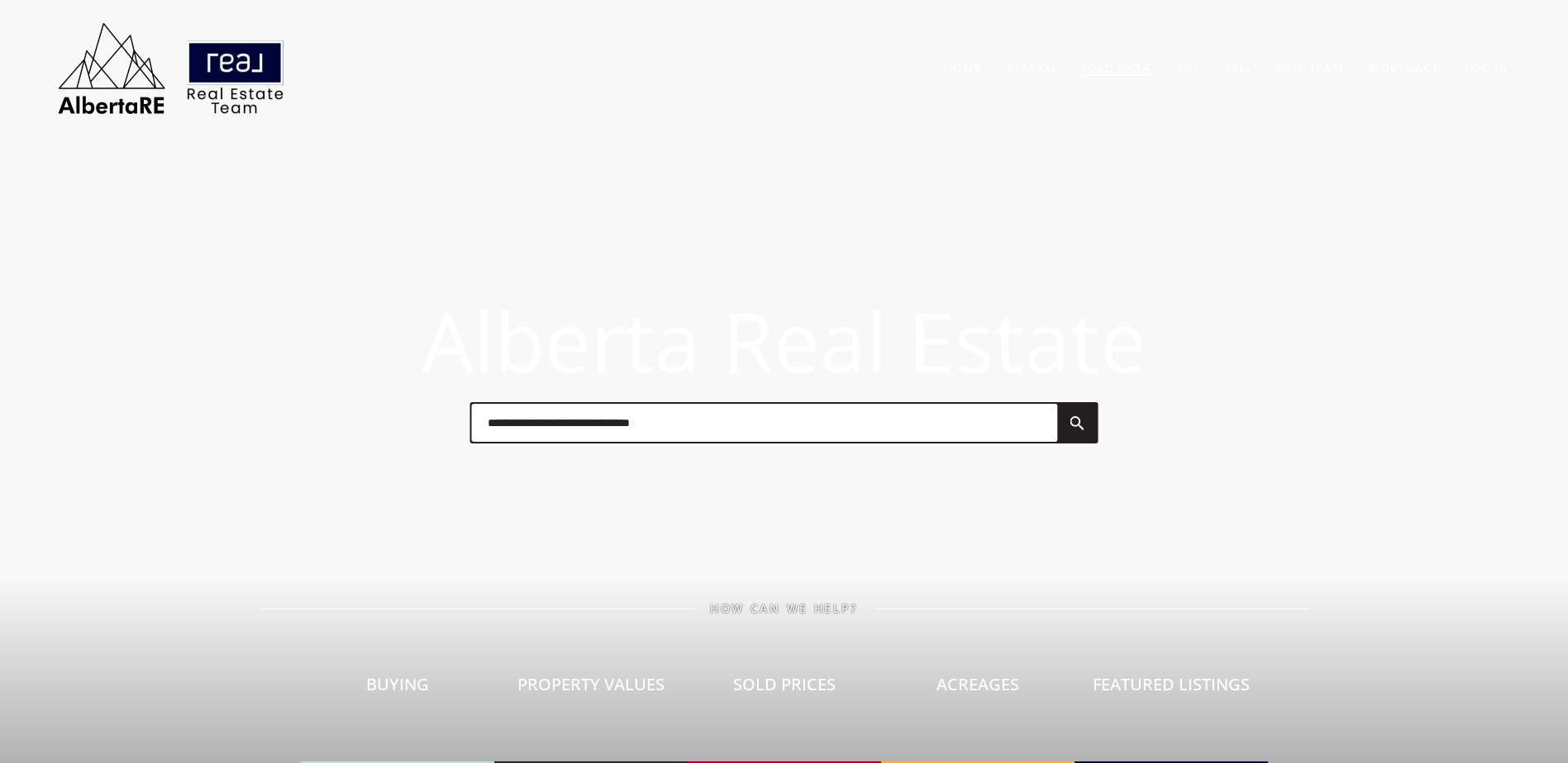
click at [1119, 71] on link "Sold Data" at bounding box center [1115, 69] width 70 height 16
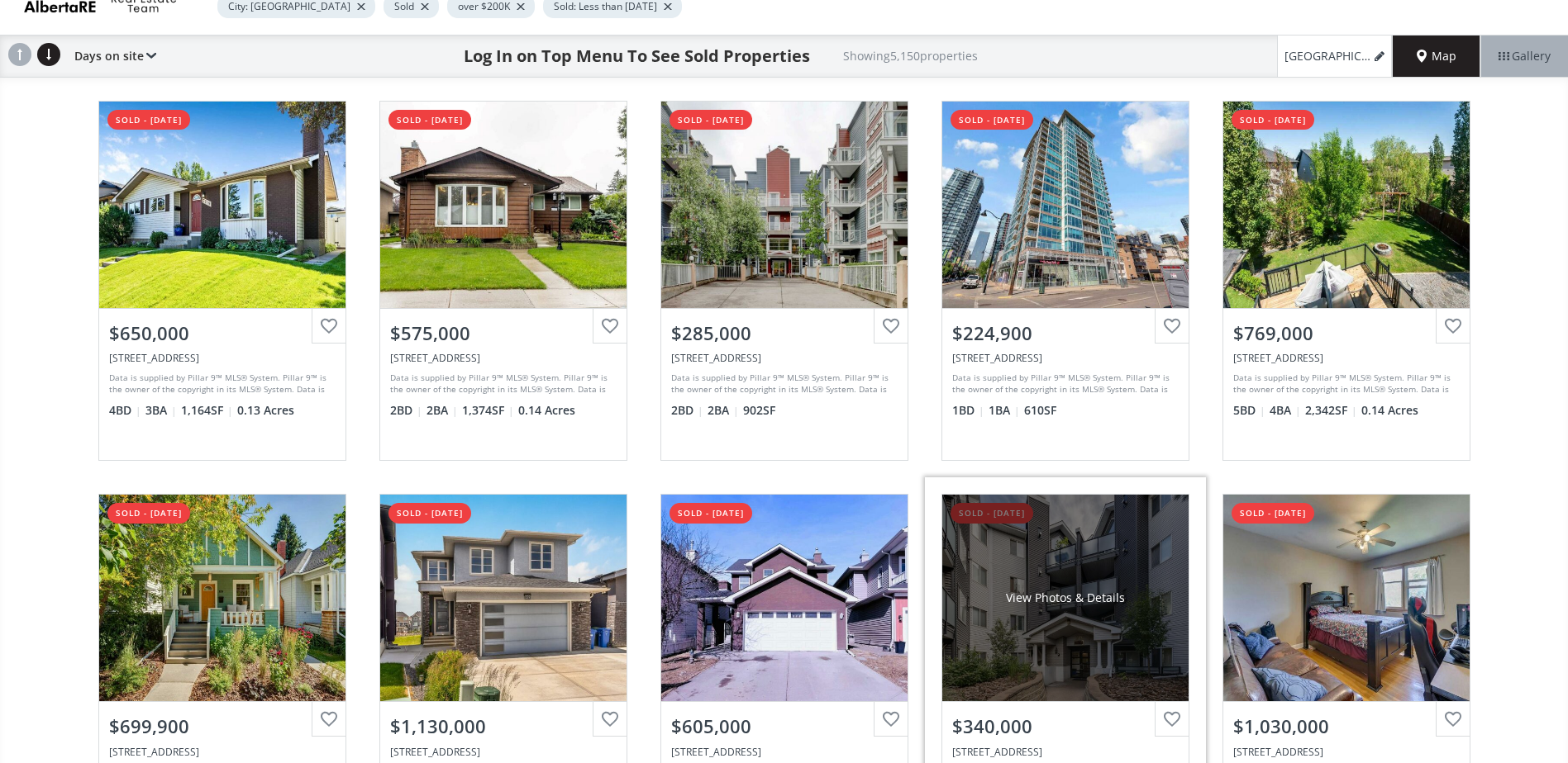
scroll to position [661, 0]
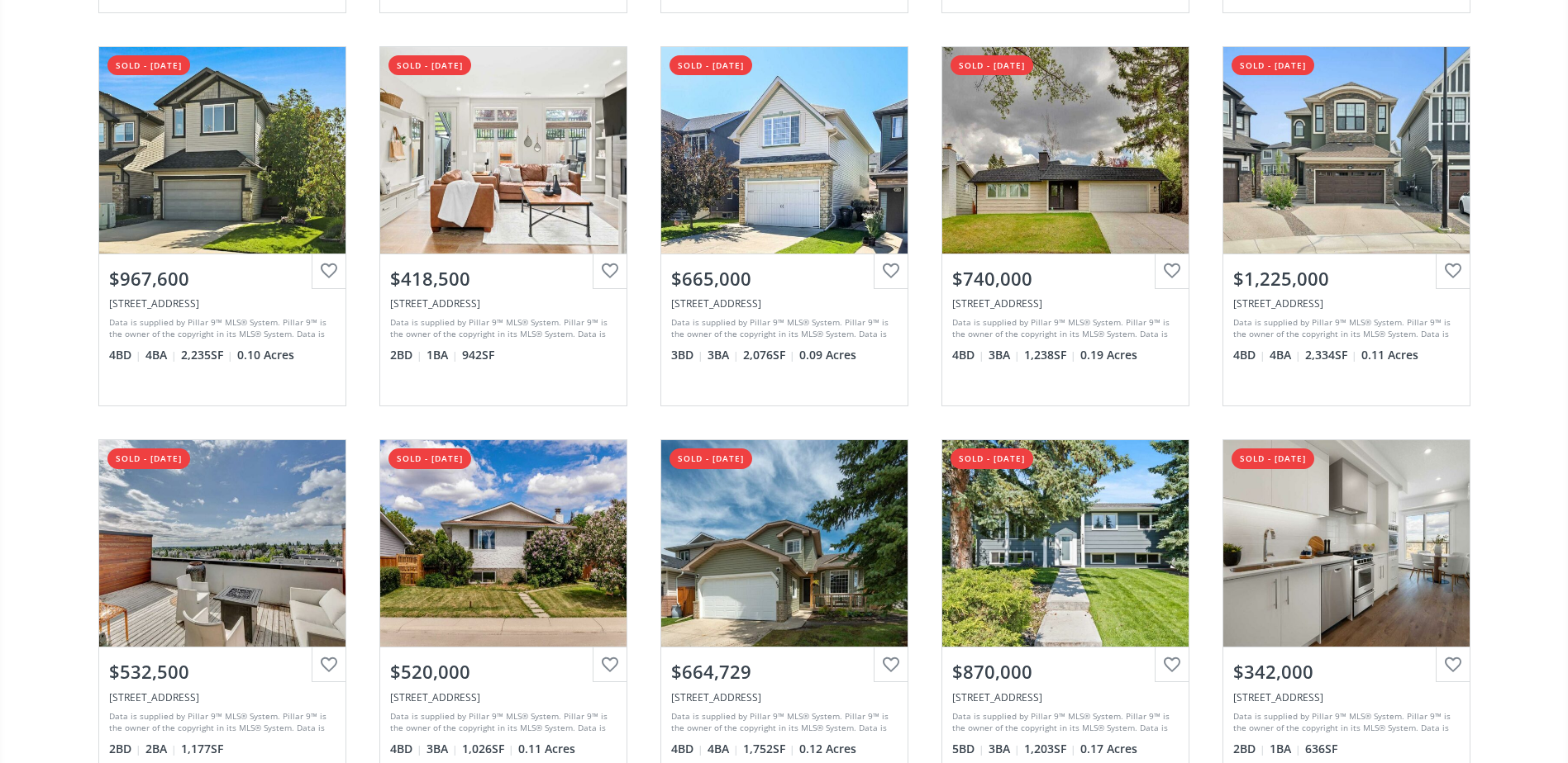
scroll to position [3304, 0]
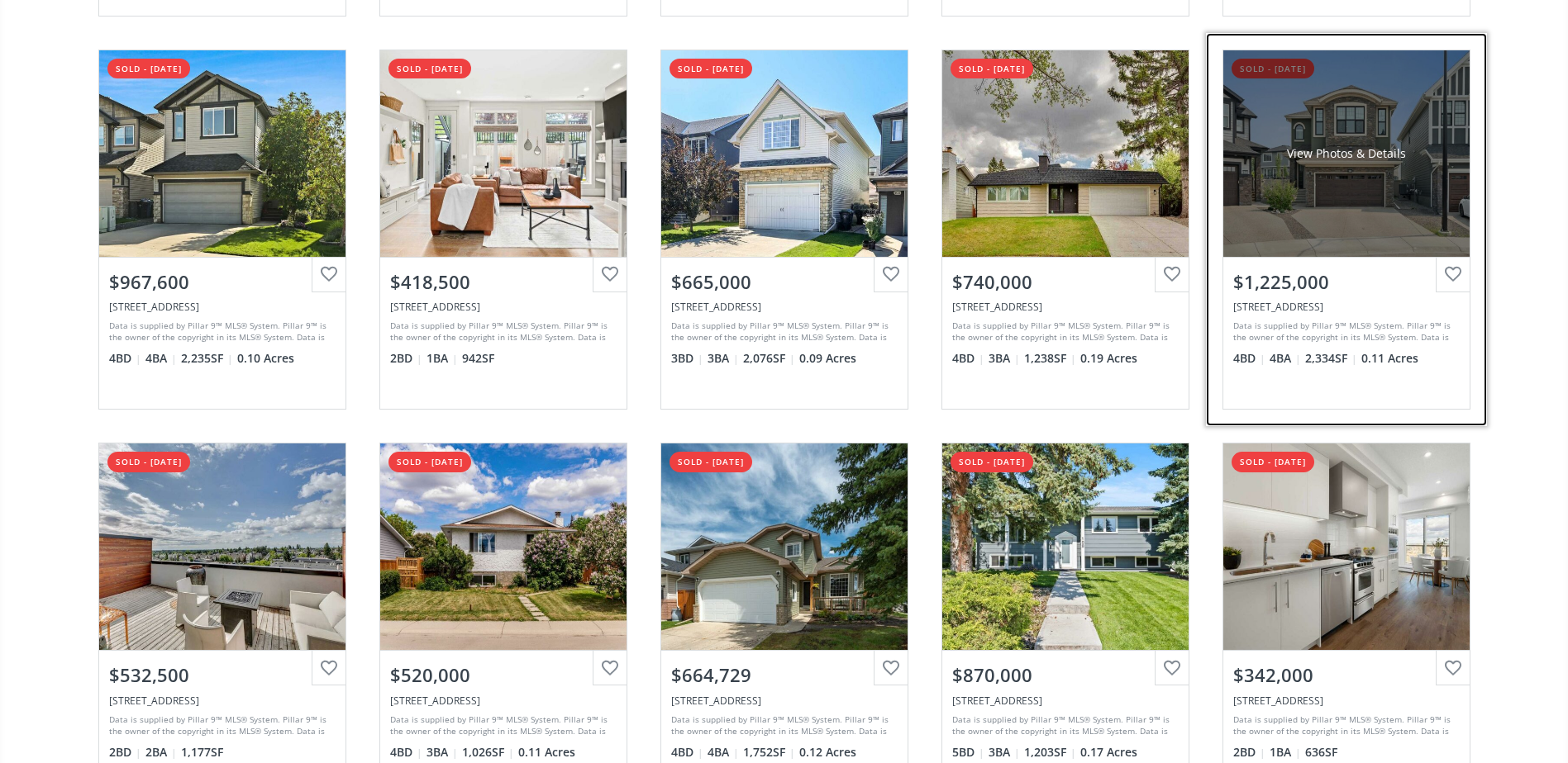
click at [1339, 214] on div "View Photos & Details" at bounding box center [1346, 153] width 246 height 207
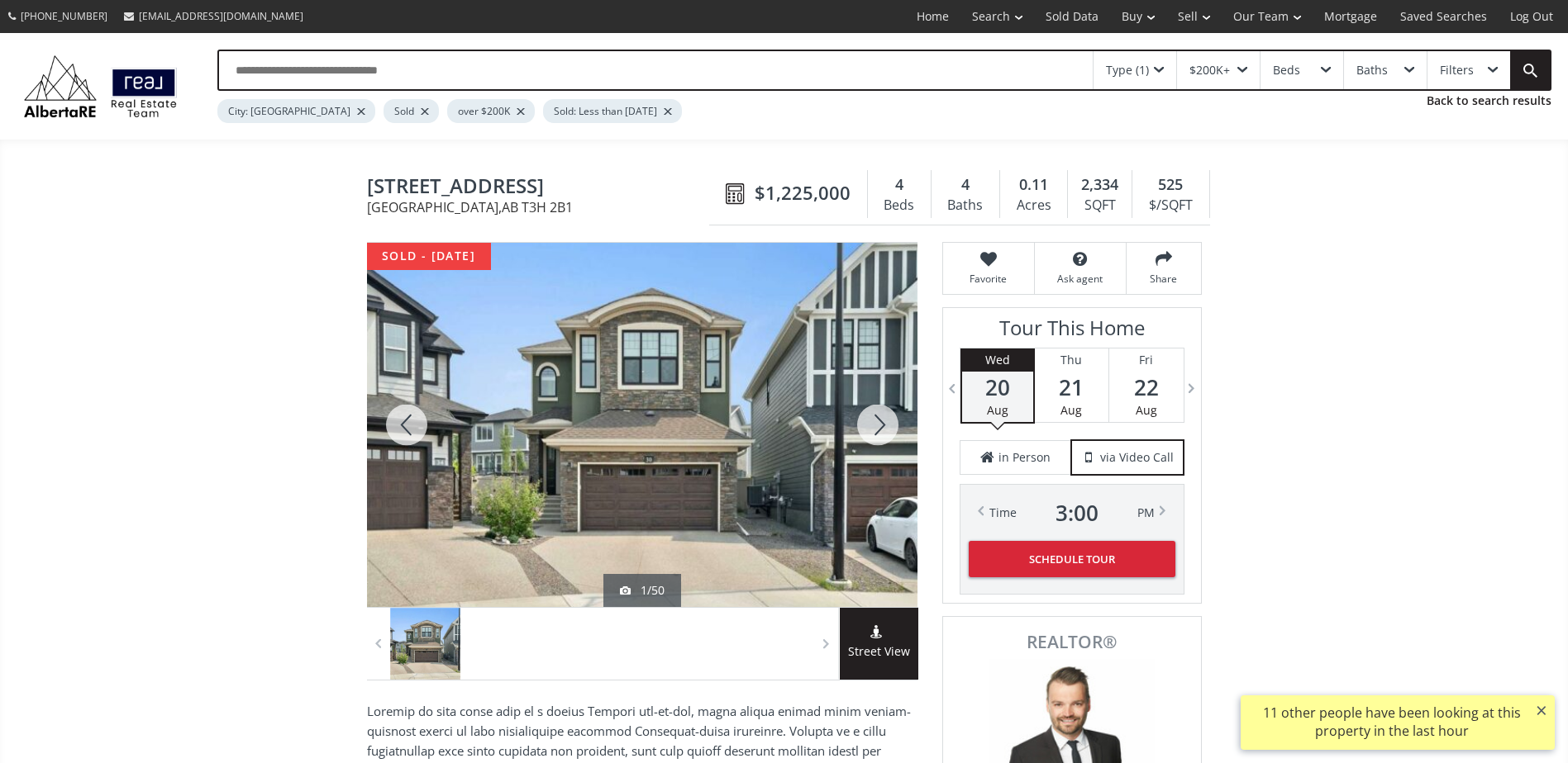
click at [877, 426] on div at bounding box center [878, 425] width 79 height 364
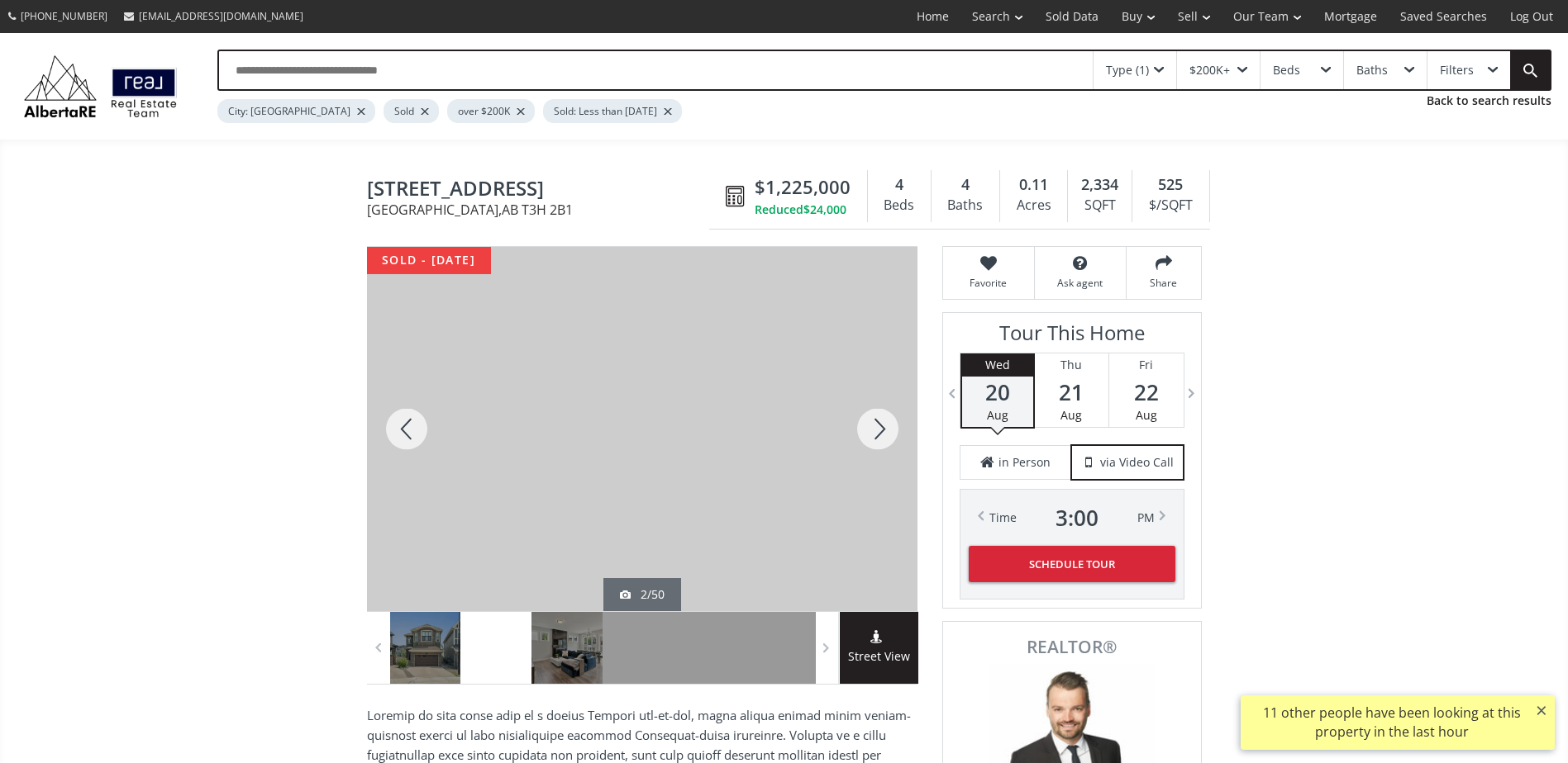
click at [877, 426] on div at bounding box center [878, 429] width 79 height 364
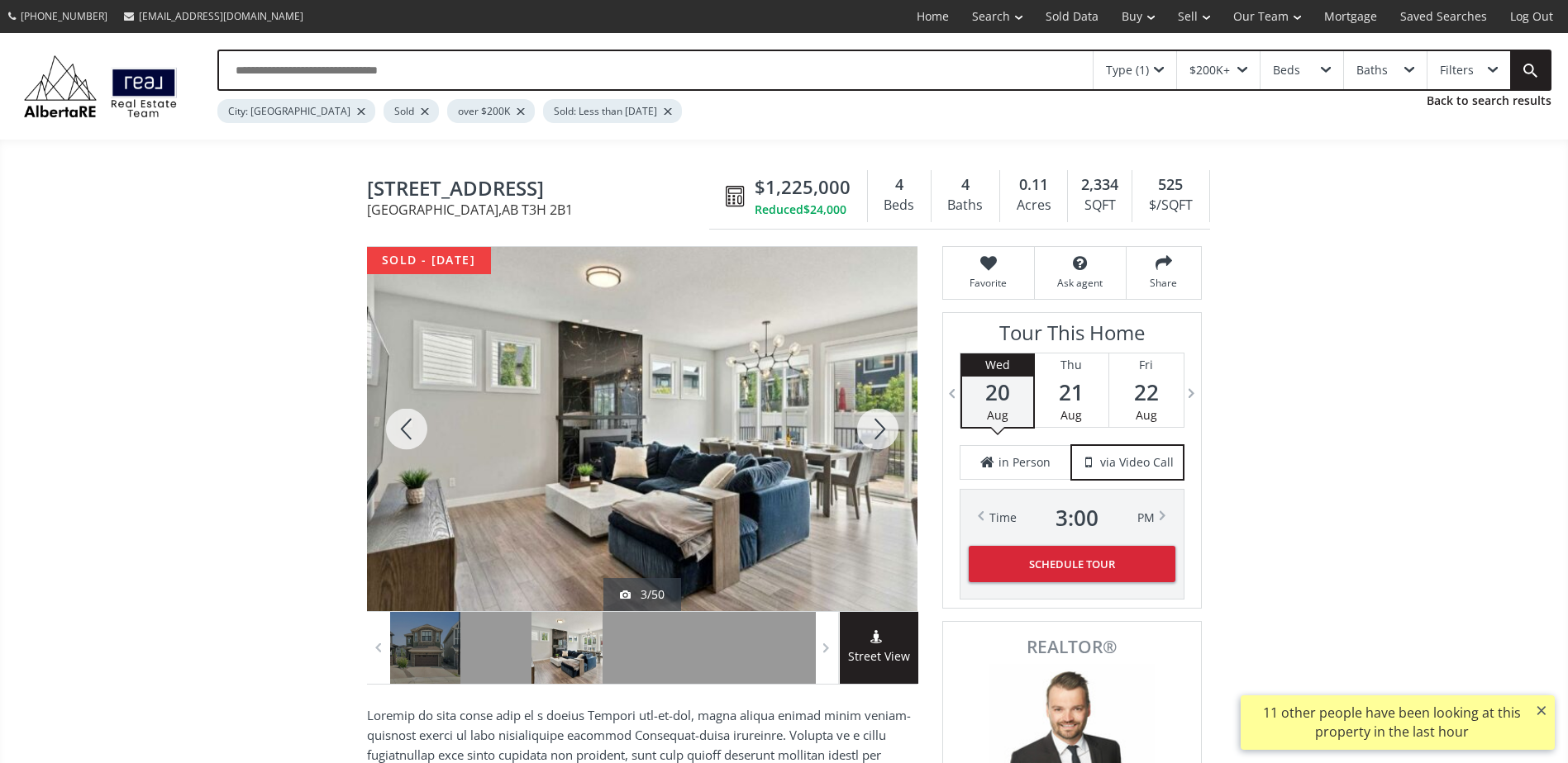
click at [877, 426] on div at bounding box center [878, 429] width 79 height 364
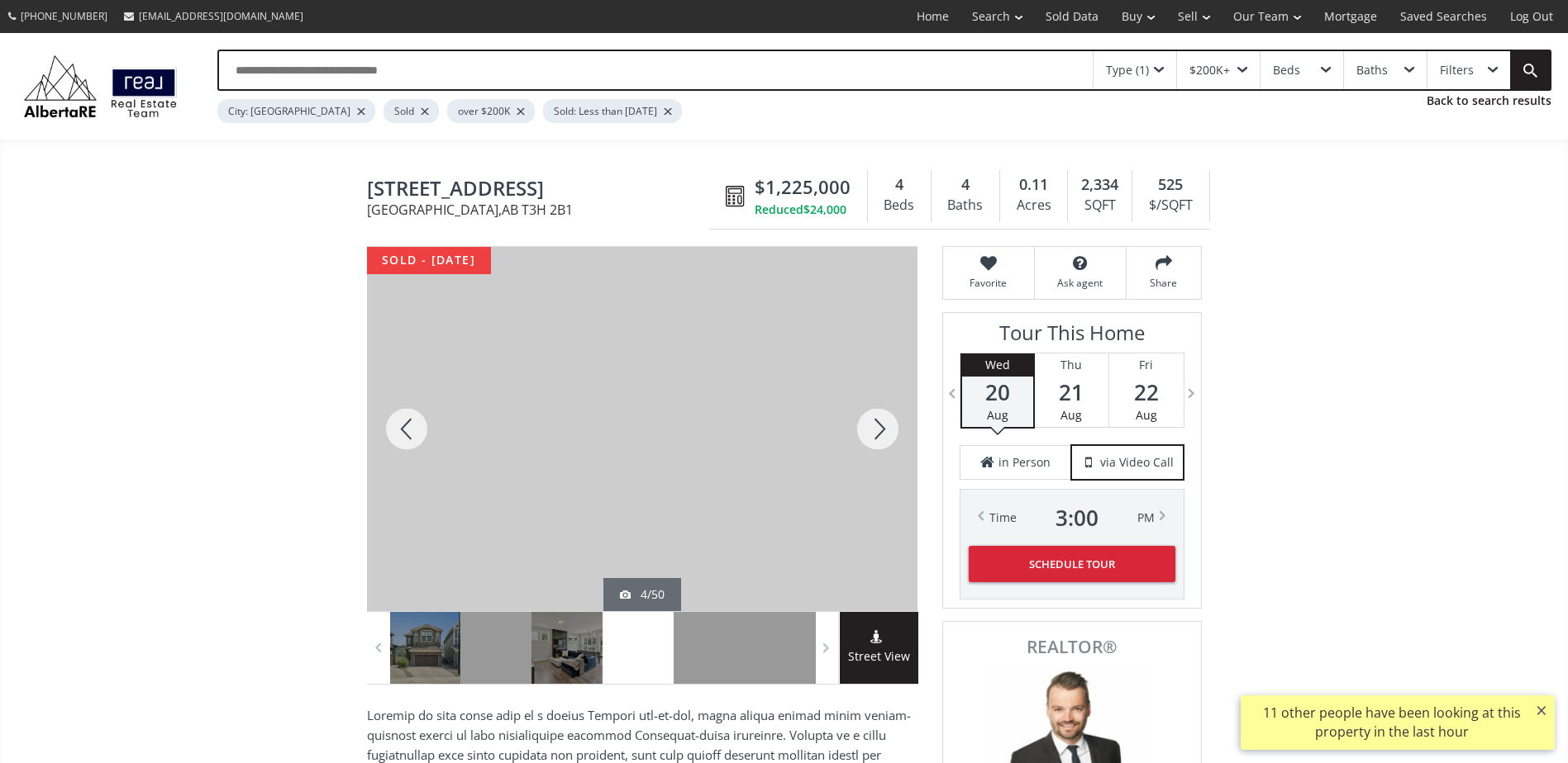
click at [877, 426] on div at bounding box center [878, 429] width 79 height 364
